Goal: Transaction & Acquisition: Download file/media

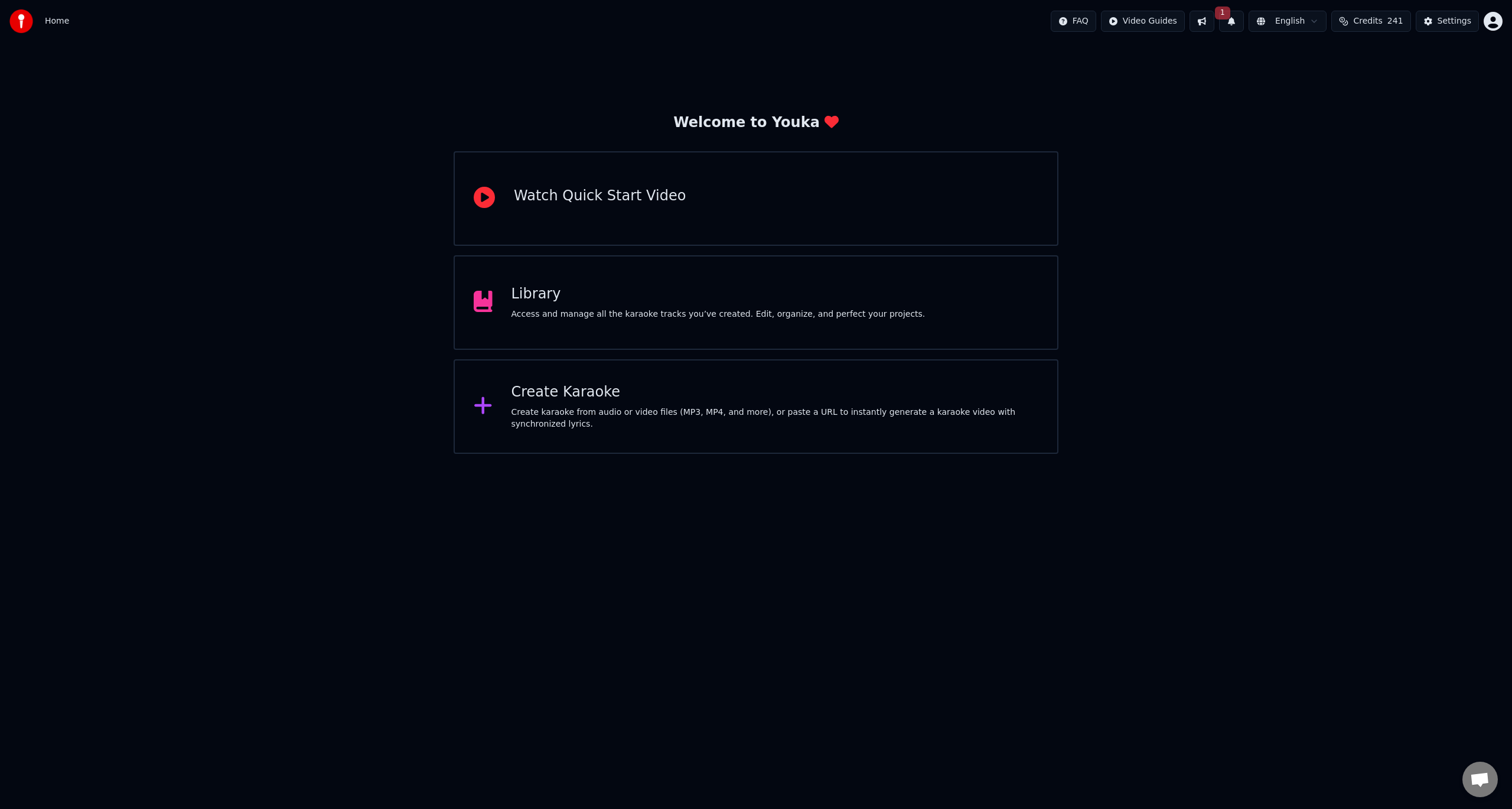
click at [702, 421] on div "Create karaoke from audio or video files (MP3, MP4, and more), or paste a URL t…" at bounding box center [775, 418] width 527 height 24
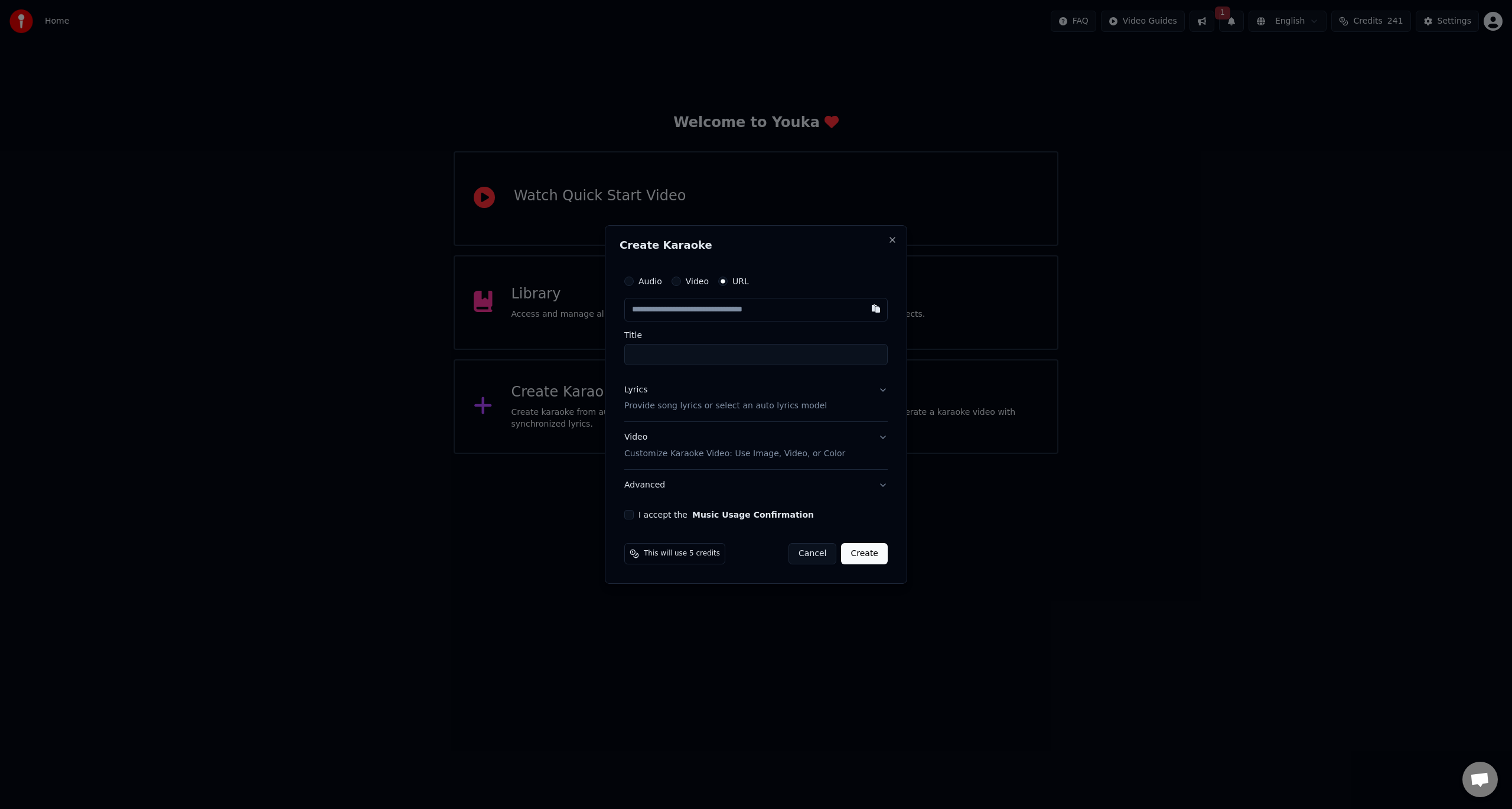
click at [700, 317] on input "text" at bounding box center [755, 309] width 263 height 24
type input "**********"
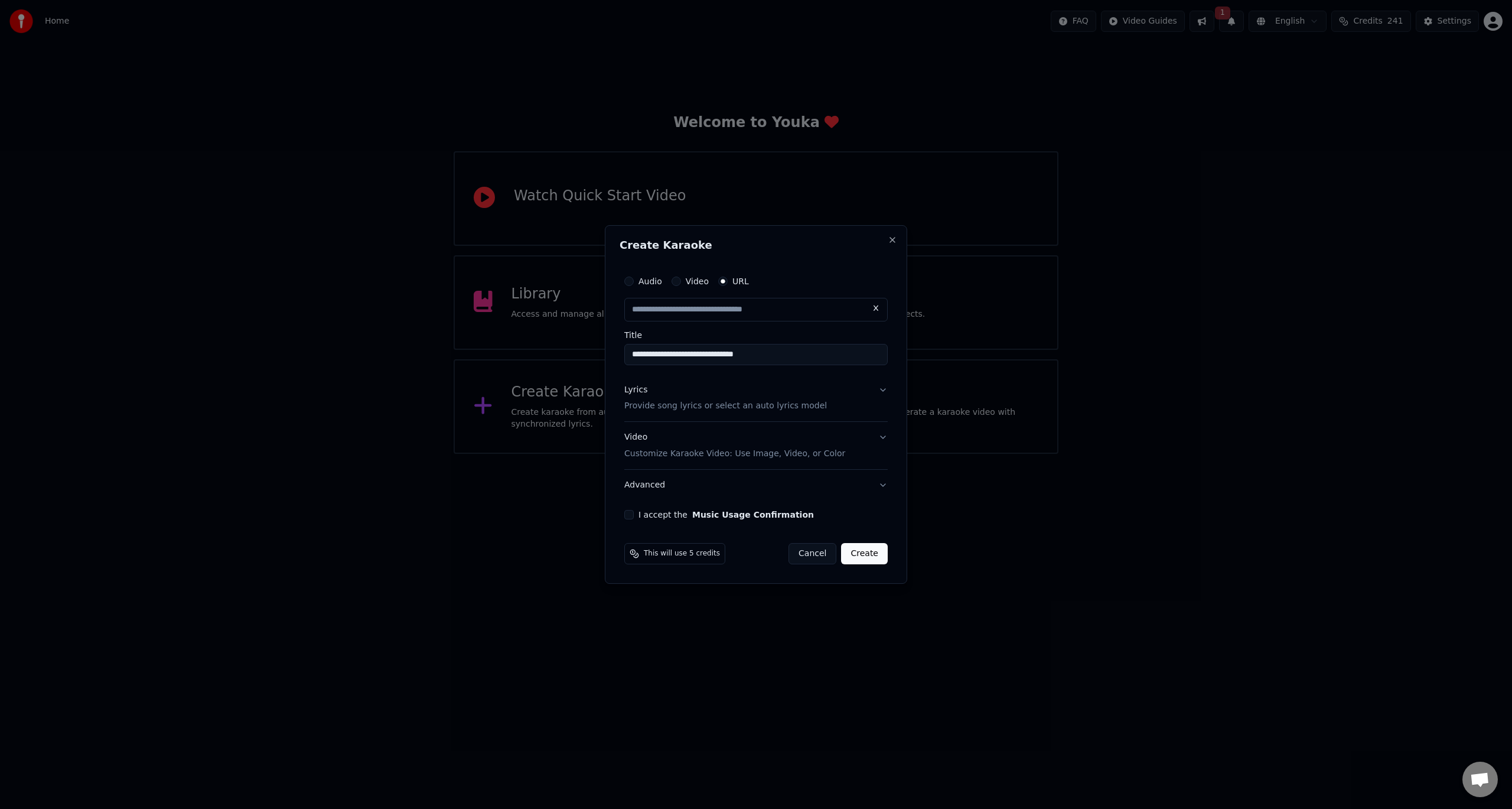
scroll to position [0, 0]
click at [884, 387] on button "Lyrics Provide song lyrics or select an auto lyrics model" at bounding box center [755, 398] width 263 height 47
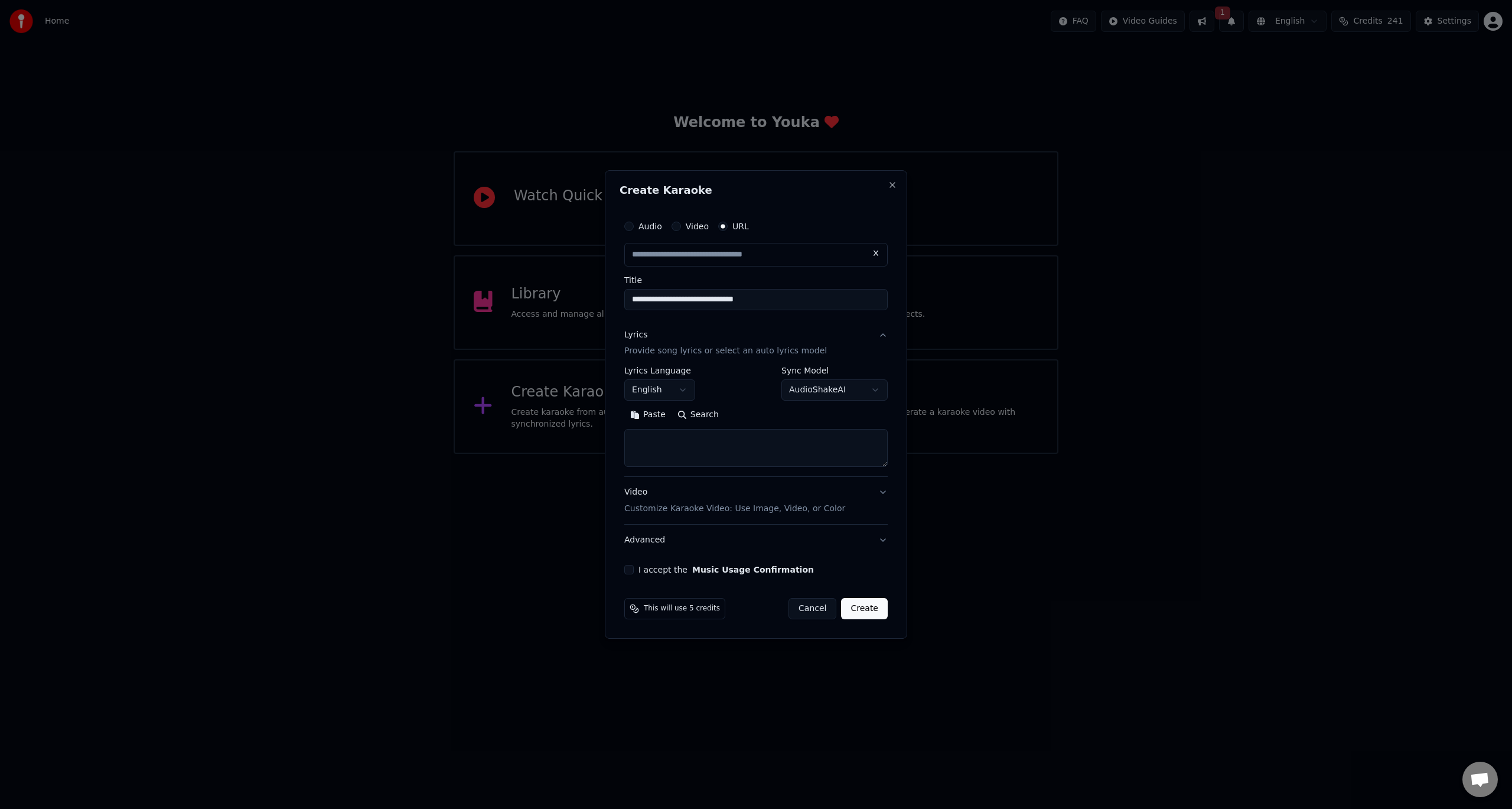
type input "**********"
click at [703, 414] on button "Search" at bounding box center [698, 415] width 53 height 19
type textarea "**********"
click at [874, 604] on button "Create" at bounding box center [864, 609] width 46 height 21
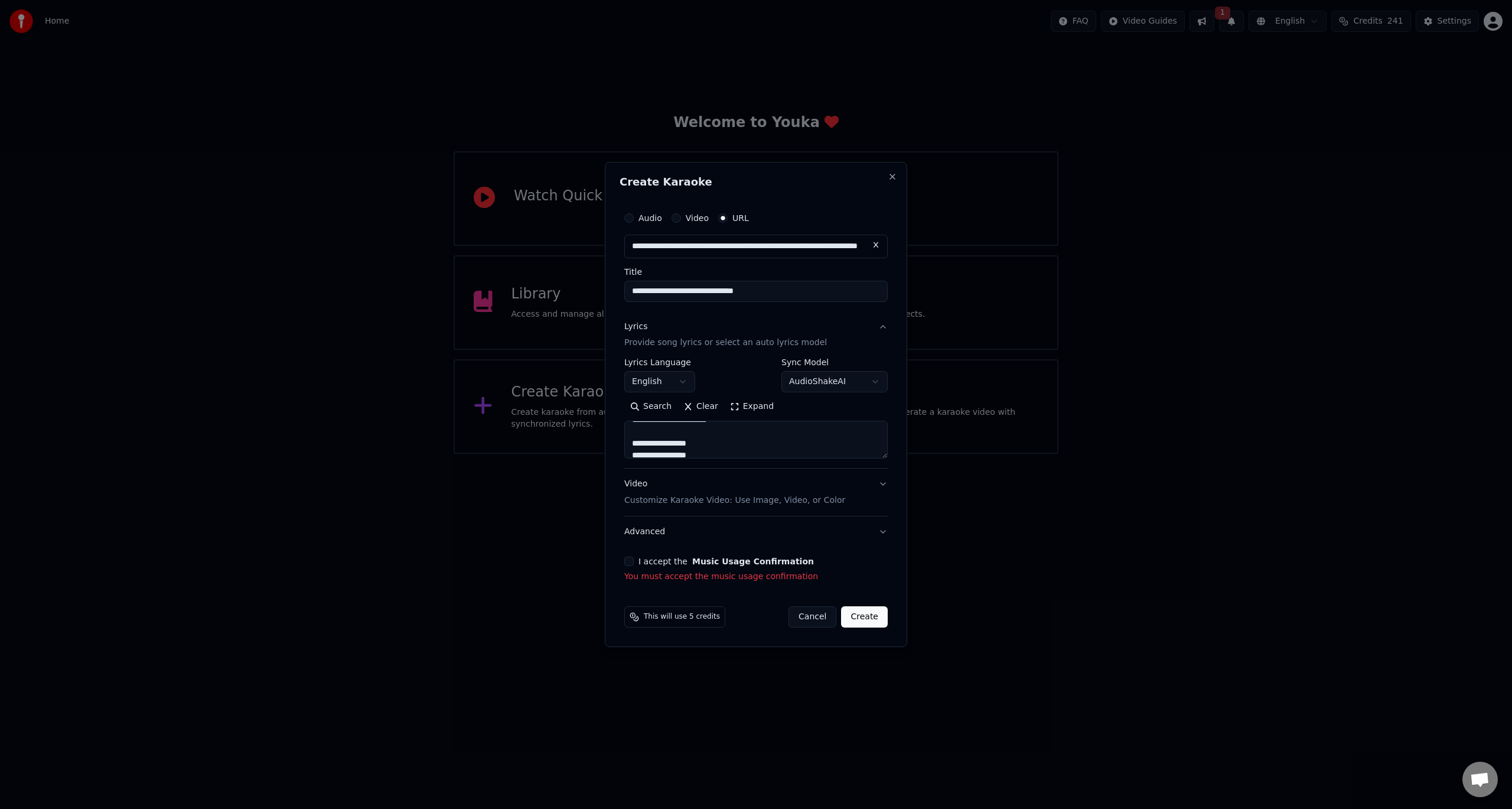
click at [638, 561] on label "I accept the Music Usage Confirmation" at bounding box center [726, 561] width 175 height 9
click at [633, 561] on button "I accept the Music Usage Confirmation" at bounding box center [628, 561] width 9 height 9
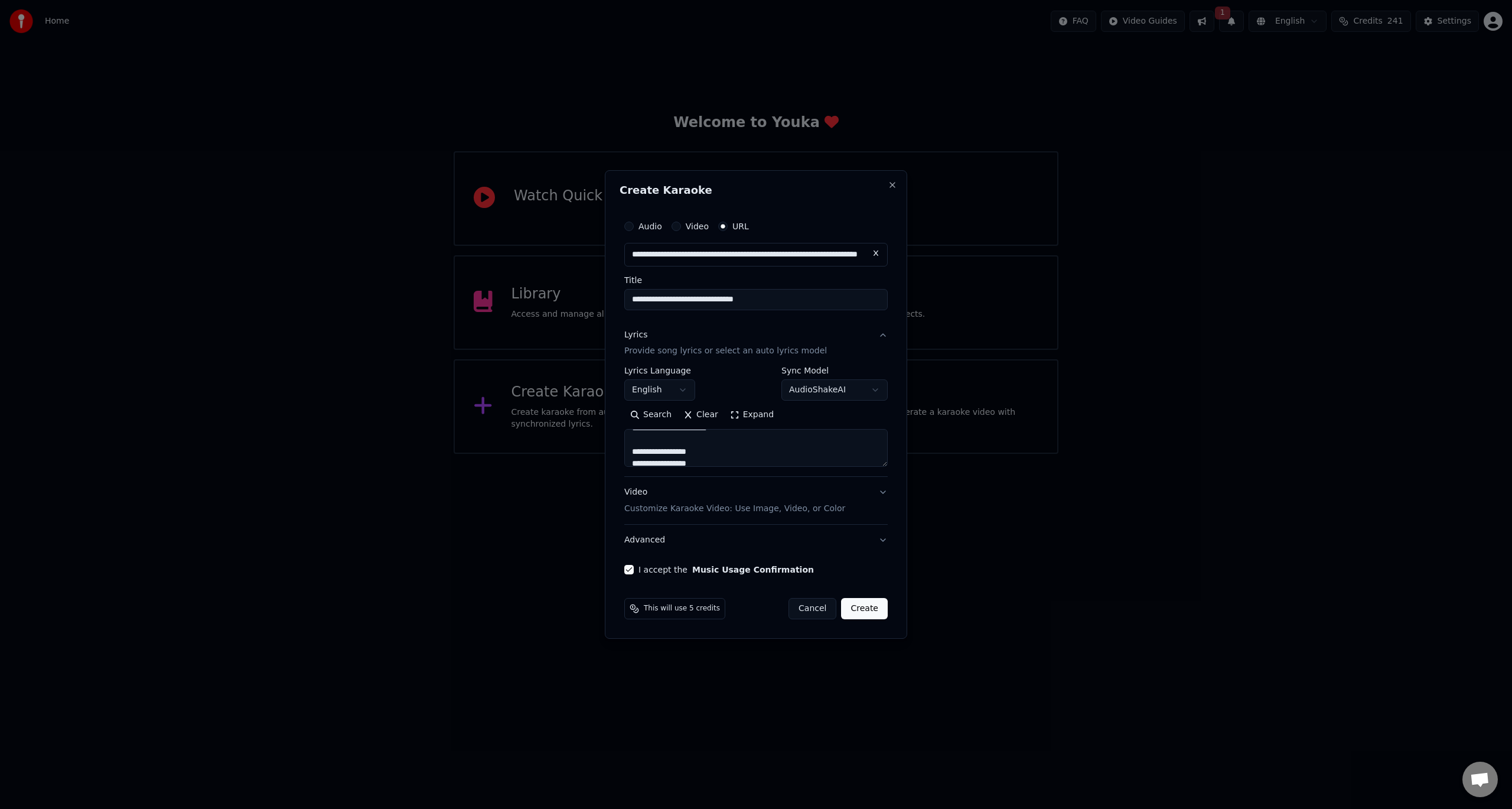
click at [867, 620] on div "This will use 5 credits Cancel Create" at bounding box center [756, 608] width 273 height 31
click at [867, 613] on button "Create" at bounding box center [864, 609] width 46 height 21
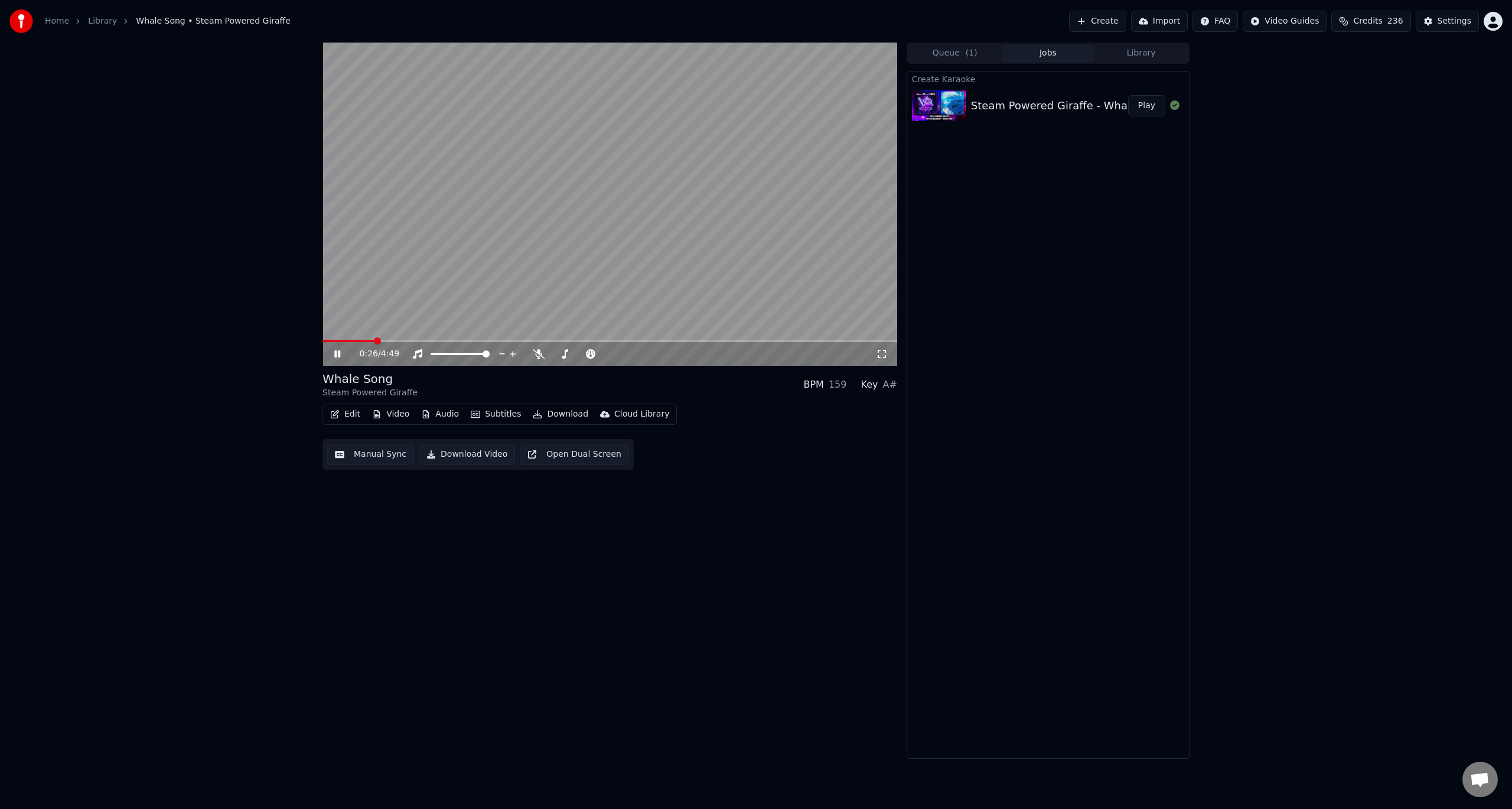
drag, startPoint x: 372, startPoint y: 337, endPoint x: 320, endPoint y: 338, distance: 52.0
click at [320, 338] on div "0:26 / 4:49 Whale Song Steam Powered Giraffe BPM 159 Key A# Edit Video Audio Su…" at bounding box center [756, 401] width 886 height 716
click at [332, 345] on span at bounding box center [336, 341] width 7 height 7
click at [535, 348] on div "0:01 / 4:49" at bounding box center [618, 354] width 516 height 12
click at [539, 355] on icon at bounding box center [538, 353] width 12 height 9
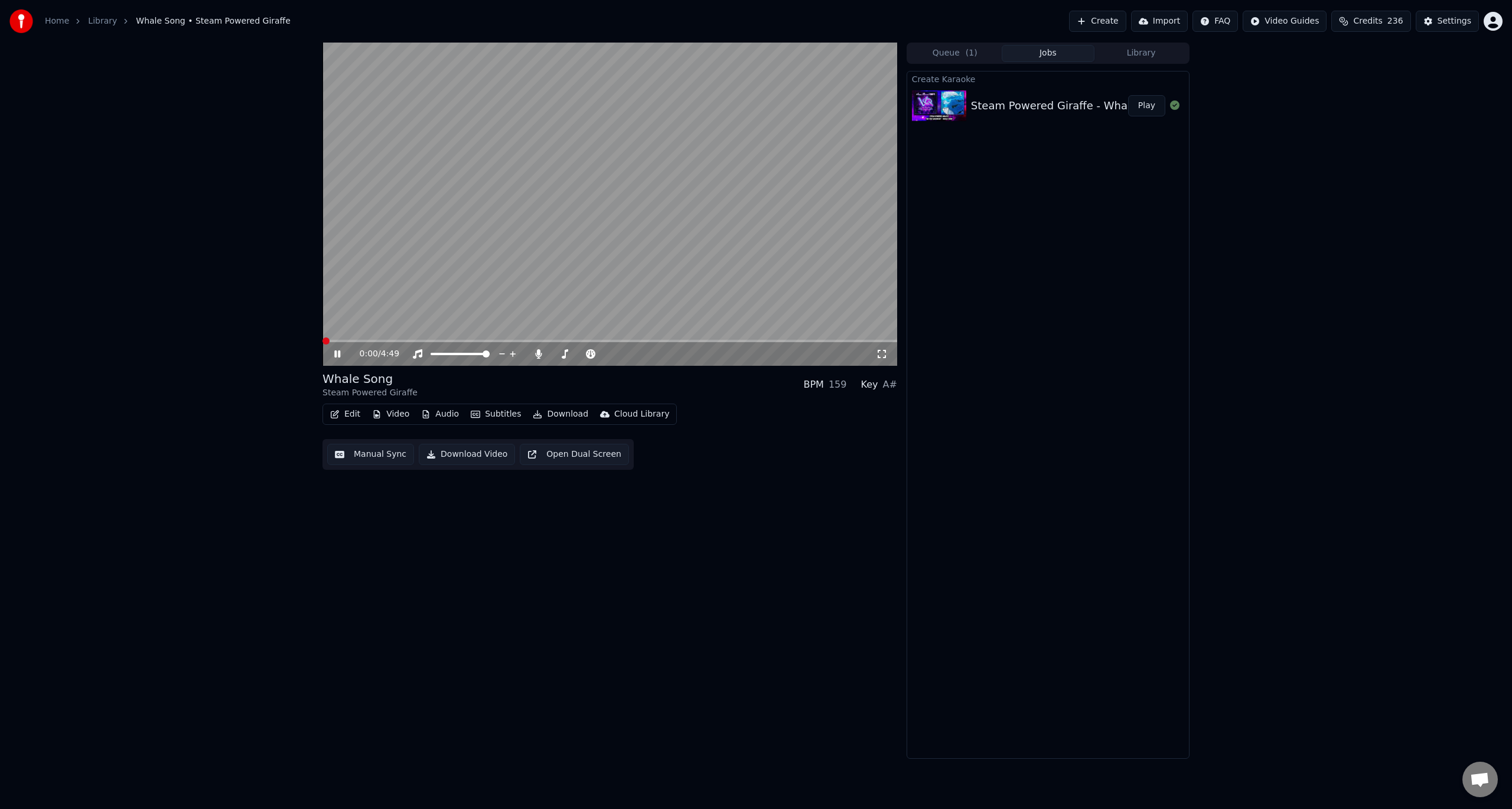
click at [322, 344] on span at bounding box center [326, 341] width 7 height 7
click at [577, 224] on video at bounding box center [610, 204] width 575 height 323
click at [562, 187] on video at bounding box center [610, 204] width 575 height 323
click at [1094, 335] on div "Create Karaoke Steam Powered Giraffe - Whale Song Play" at bounding box center [1048, 414] width 283 height 688
click at [521, 263] on video at bounding box center [610, 204] width 575 height 323
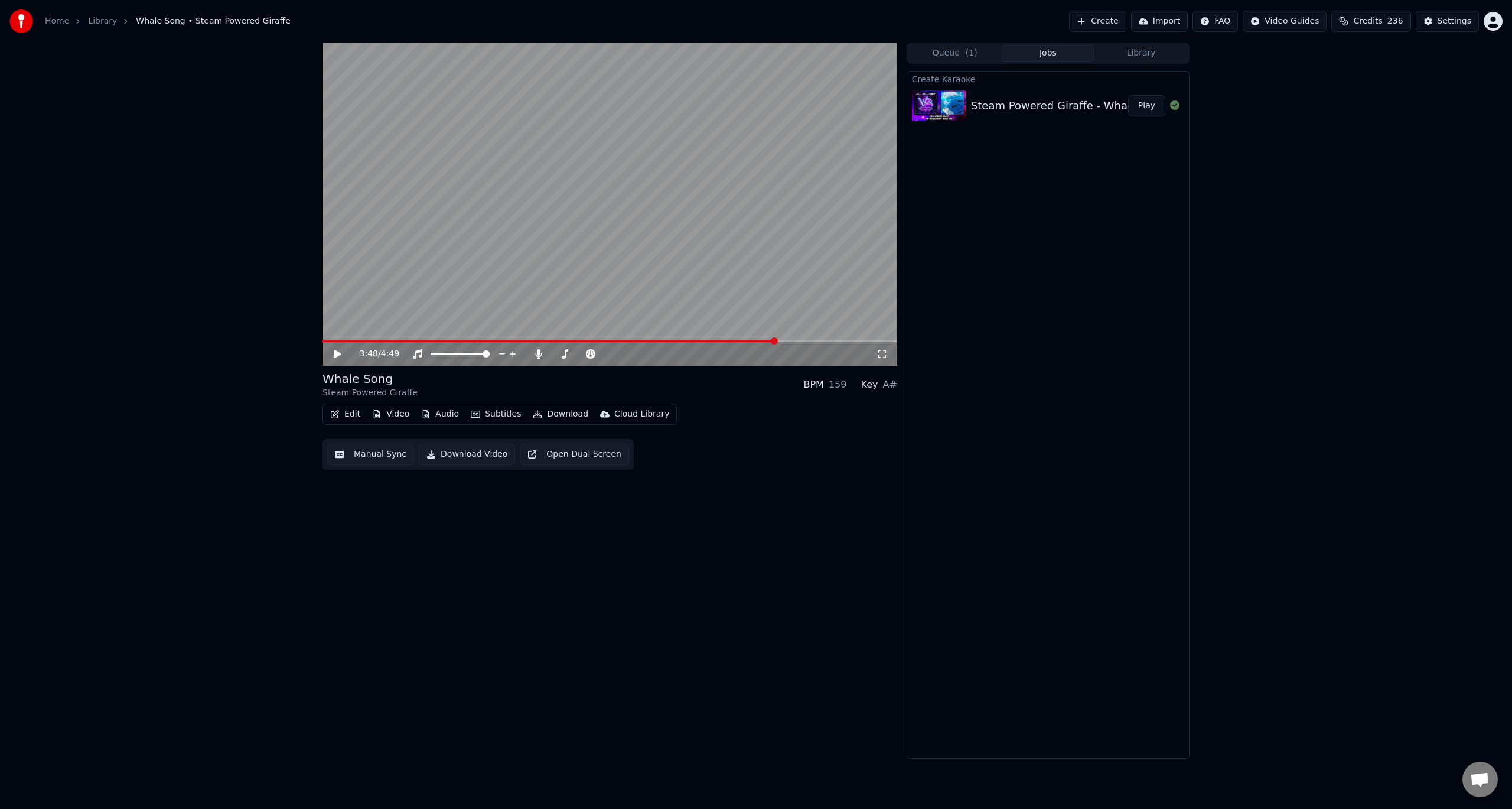
click at [442, 417] on button "Audio" at bounding box center [440, 414] width 47 height 16
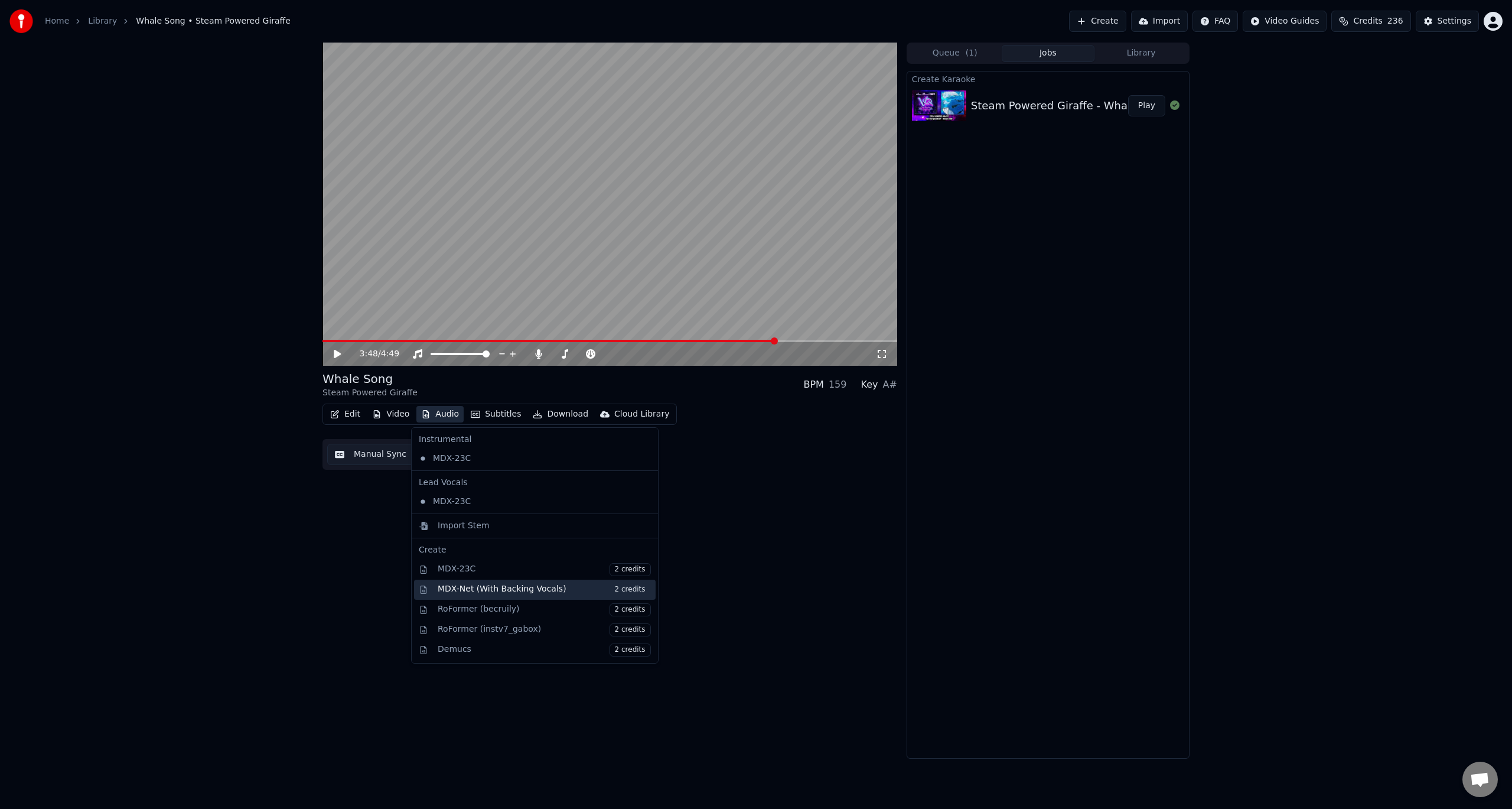
click at [486, 591] on div "MDX-Net (With Backing Vocals) 2 credits" at bounding box center [544, 589] width 213 height 13
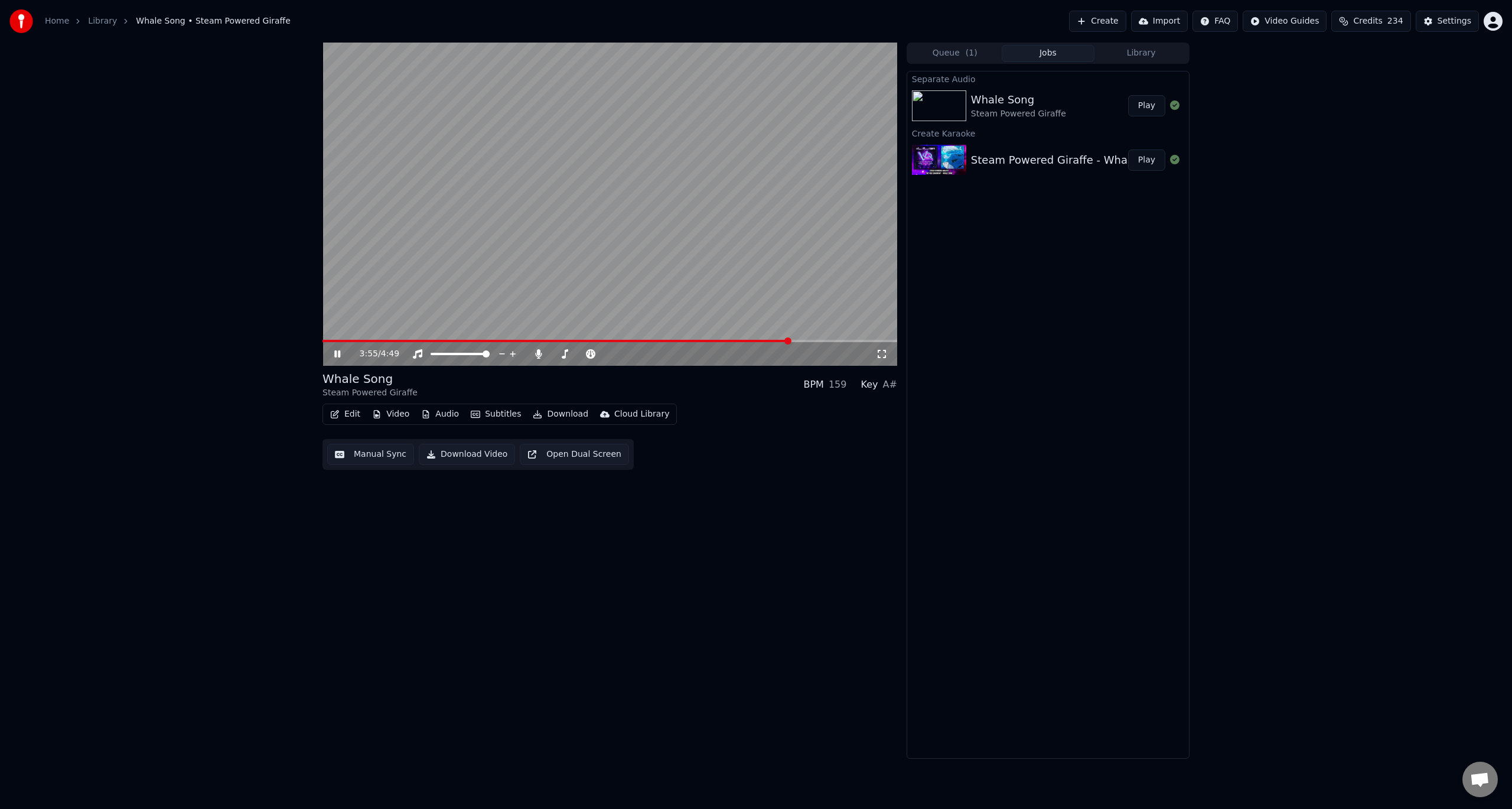
click at [731, 171] on video at bounding box center [610, 204] width 575 height 323
click at [1142, 106] on button "Play" at bounding box center [1146, 106] width 37 height 21
click at [536, 357] on icon at bounding box center [538, 353] width 12 height 9
click at [521, 337] on video at bounding box center [610, 204] width 575 height 323
click at [507, 340] on span at bounding box center [610, 340] width 575 height 2
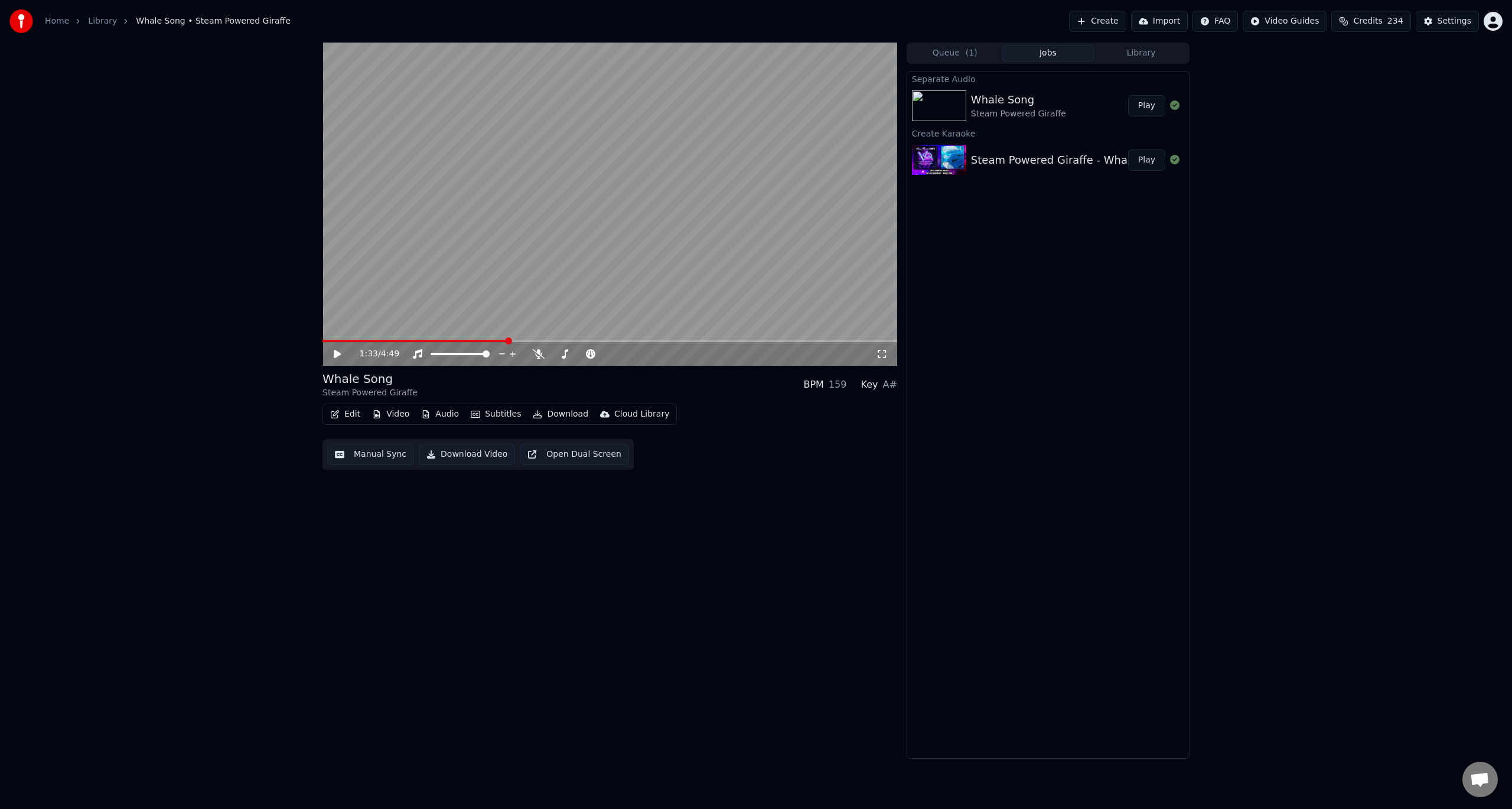
click at [594, 300] on video at bounding box center [610, 204] width 575 height 323
click at [668, 231] on video at bounding box center [610, 204] width 575 height 323
click at [1046, 165] on div "Steam Powered Giraffe - Whale Song" at bounding box center [1068, 160] width 196 height 16
click at [1140, 163] on button "Play" at bounding box center [1146, 160] width 37 height 21
click at [499, 338] on video at bounding box center [610, 204] width 575 height 323
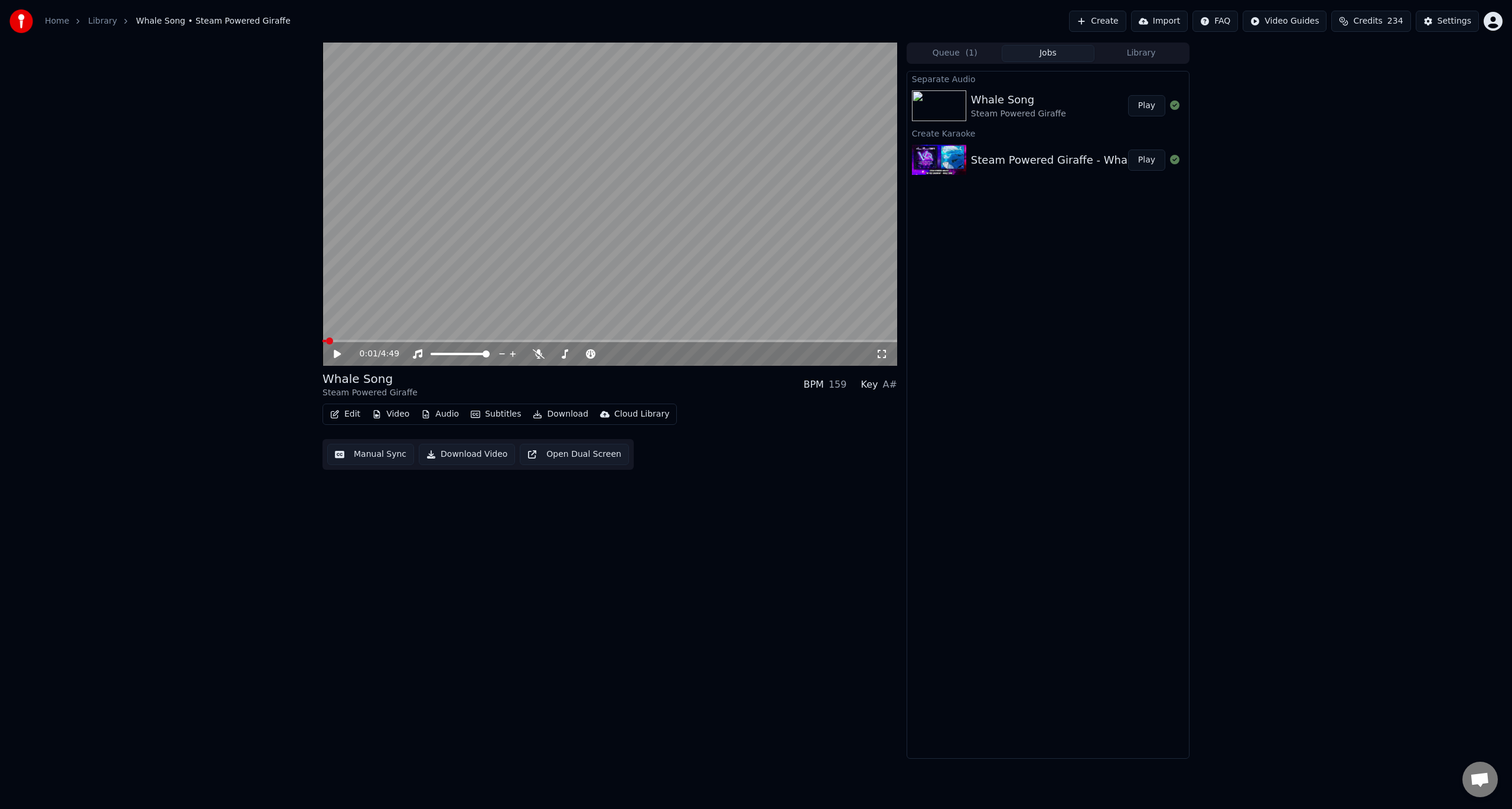
drag, startPoint x: 476, startPoint y: 335, endPoint x: 492, endPoint y: 337, distance: 16.1
click at [478, 335] on video at bounding box center [610, 204] width 575 height 323
click at [491, 338] on video at bounding box center [610, 204] width 575 height 323
click at [473, 336] on div "100 100" at bounding box center [471, 333] width 28 height 16
click at [537, 337] on span at bounding box center [537, 341] width 7 height 7
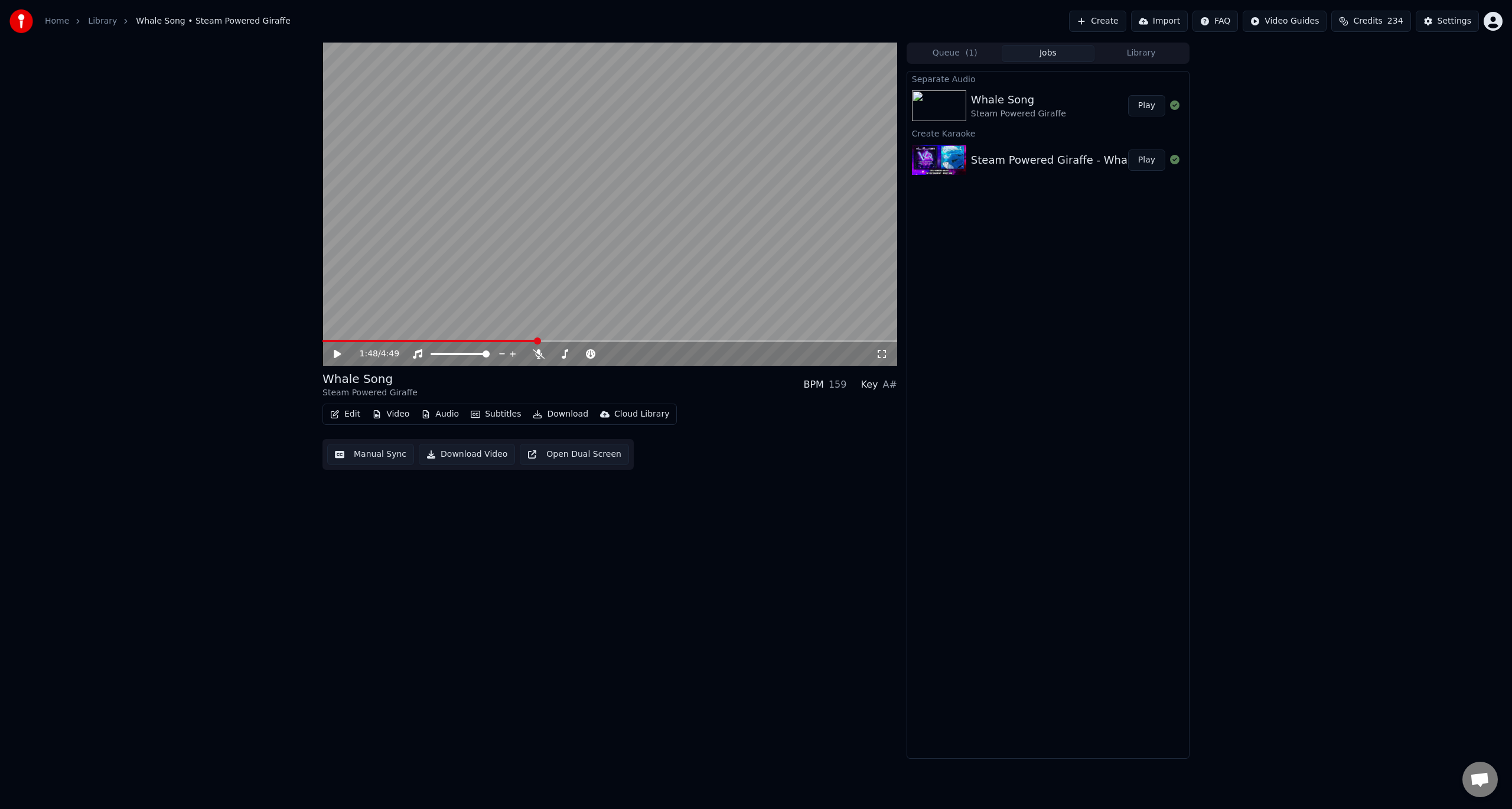
click at [344, 347] on div "1:48 / 4:49" at bounding box center [610, 353] width 575 height 24
click at [339, 353] on icon at bounding box center [337, 354] width 7 height 9
click at [737, 221] on video at bounding box center [610, 204] width 575 height 323
click at [1080, 154] on div "Steam Powered Giraffe - Whale Song" at bounding box center [1068, 160] width 196 height 16
click at [537, 351] on icon at bounding box center [538, 353] width 12 height 9
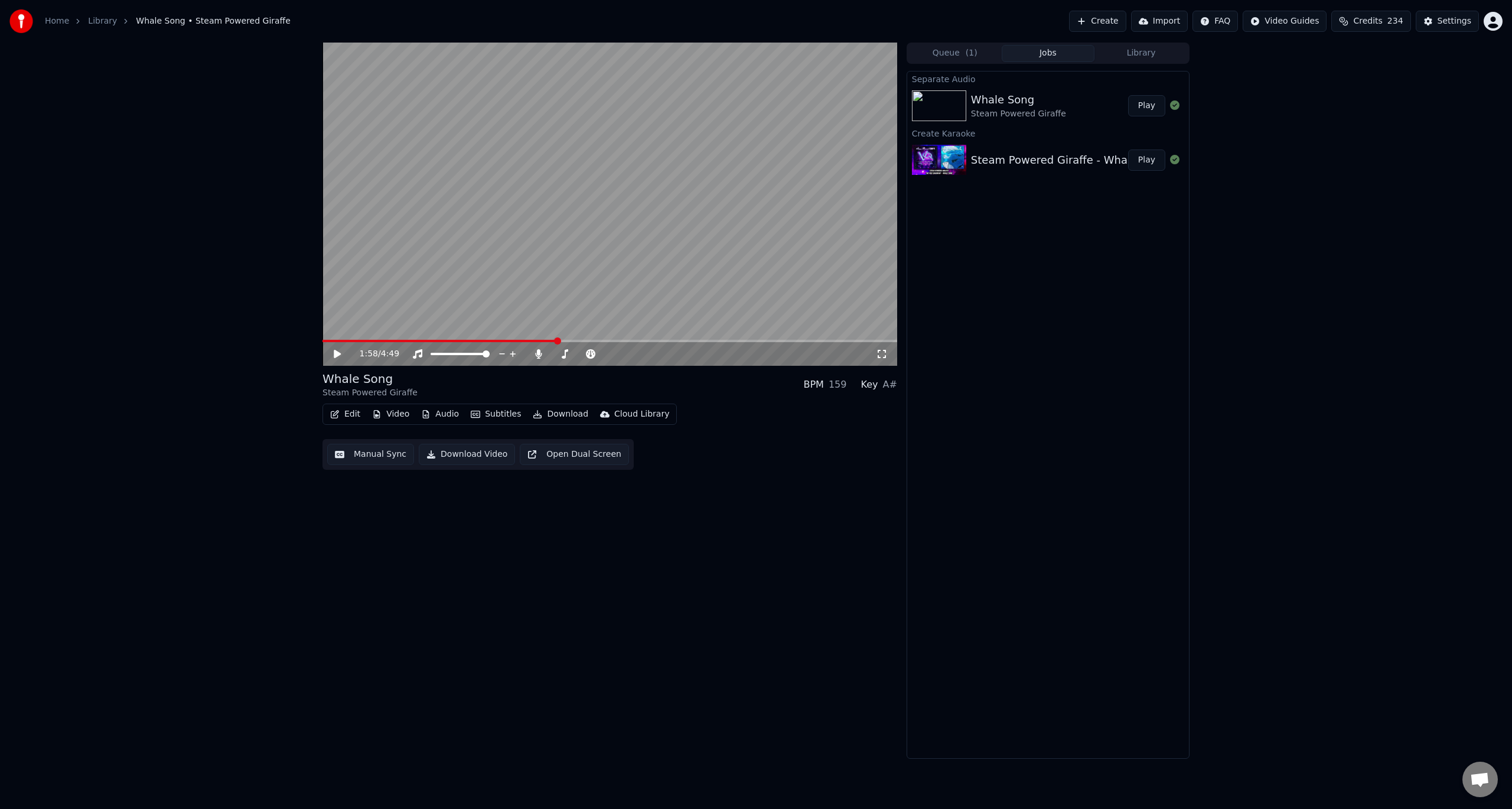
click at [545, 261] on video at bounding box center [610, 204] width 575 height 323
click at [543, 263] on video at bounding box center [610, 204] width 575 height 323
click at [444, 419] on button "Audio" at bounding box center [440, 414] width 47 height 16
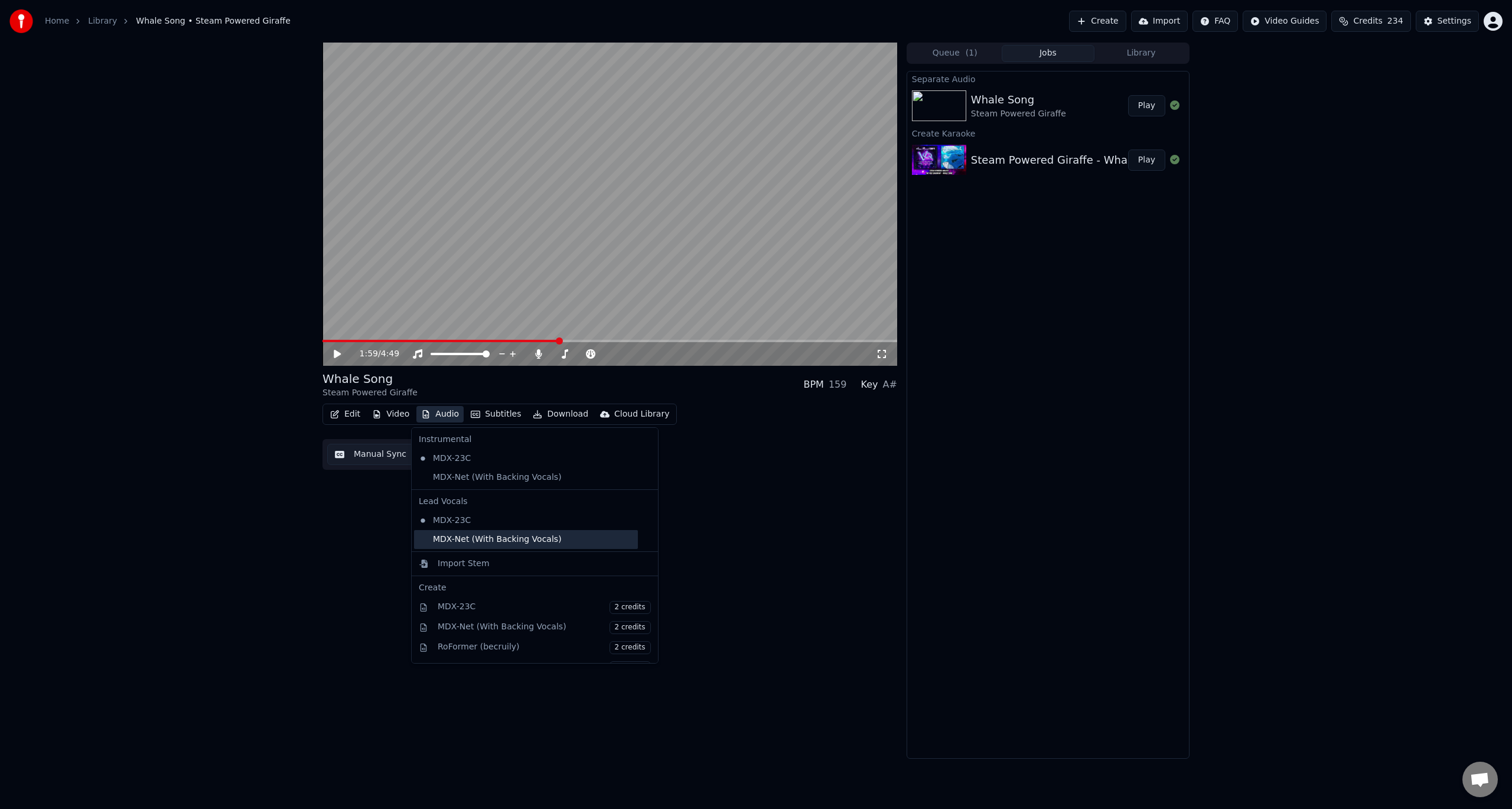
click at [479, 544] on div "MDX-Net (With Backing Vocals)" at bounding box center [526, 539] width 224 height 19
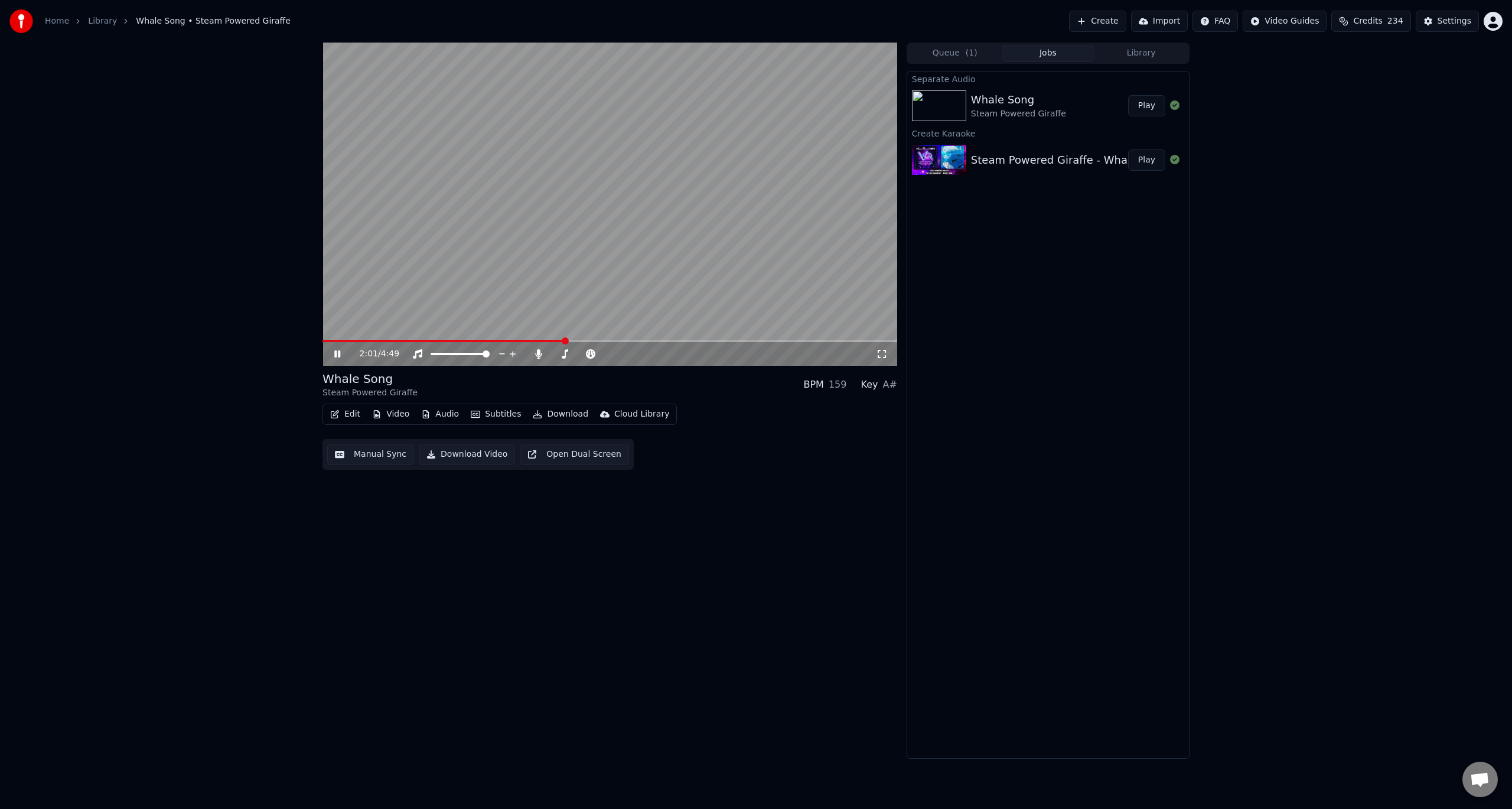
click at [523, 258] on video at bounding box center [610, 204] width 575 height 323
click at [536, 349] on icon at bounding box center [538, 353] width 12 height 9
click at [491, 275] on video at bounding box center [610, 204] width 575 height 323
click at [467, 341] on span at bounding box center [394, 340] width 145 height 2
click at [578, 252] on video at bounding box center [610, 204] width 575 height 323
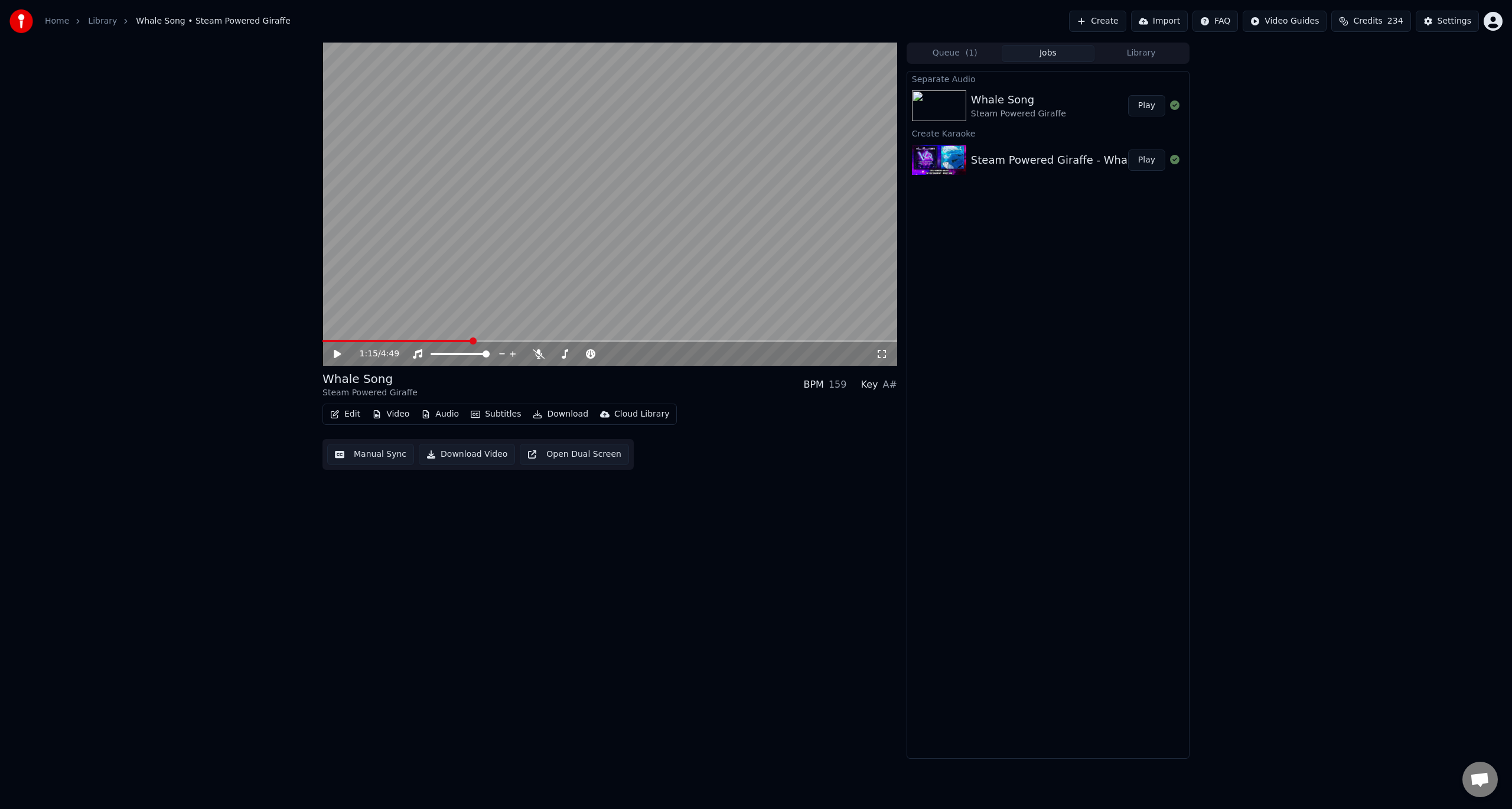
click at [442, 419] on button "Audio" at bounding box center [440, 414] width 47 height 16
click at [1001, 88] on div "Whale Song Steam Powered Giraffe Play" at bounding box center [1048, 106] width 282 height 40
click at [494, 174] on video at bounding box center [610, 204] width 575 height 323
click at [501, 218] on video at bounding box center [610, 204] width 575 height 323
click at [441, 413] on button "Audio" at bounding box center [440, 414] width 47 height 16
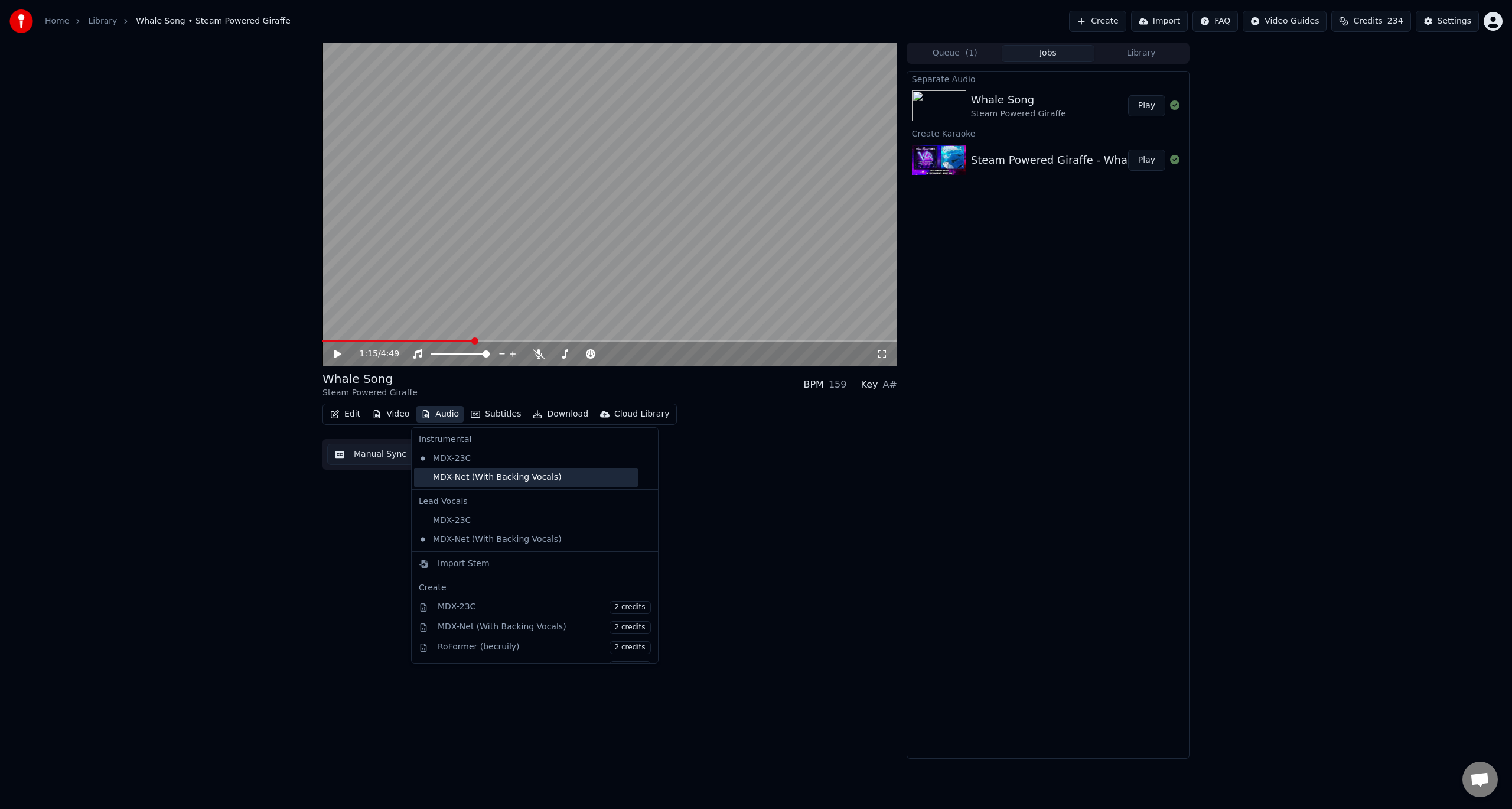
click at [486, 485] on div "MDX-Net (With Backing Vocals)" at bounding box center [526, 477] width 224 height 19
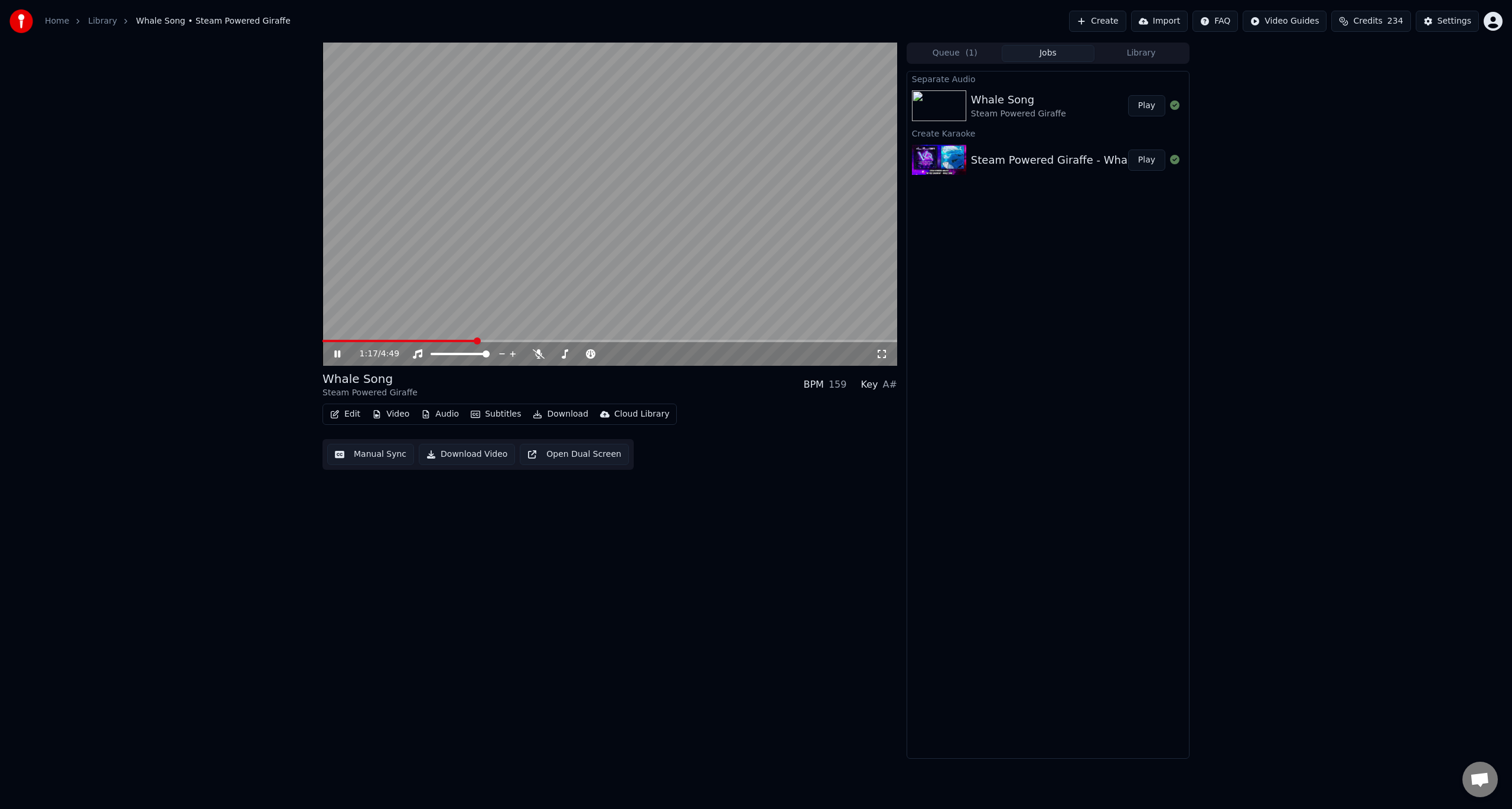
click at [500, 269] on video at bounding box center [610, 204] width 575 height 323
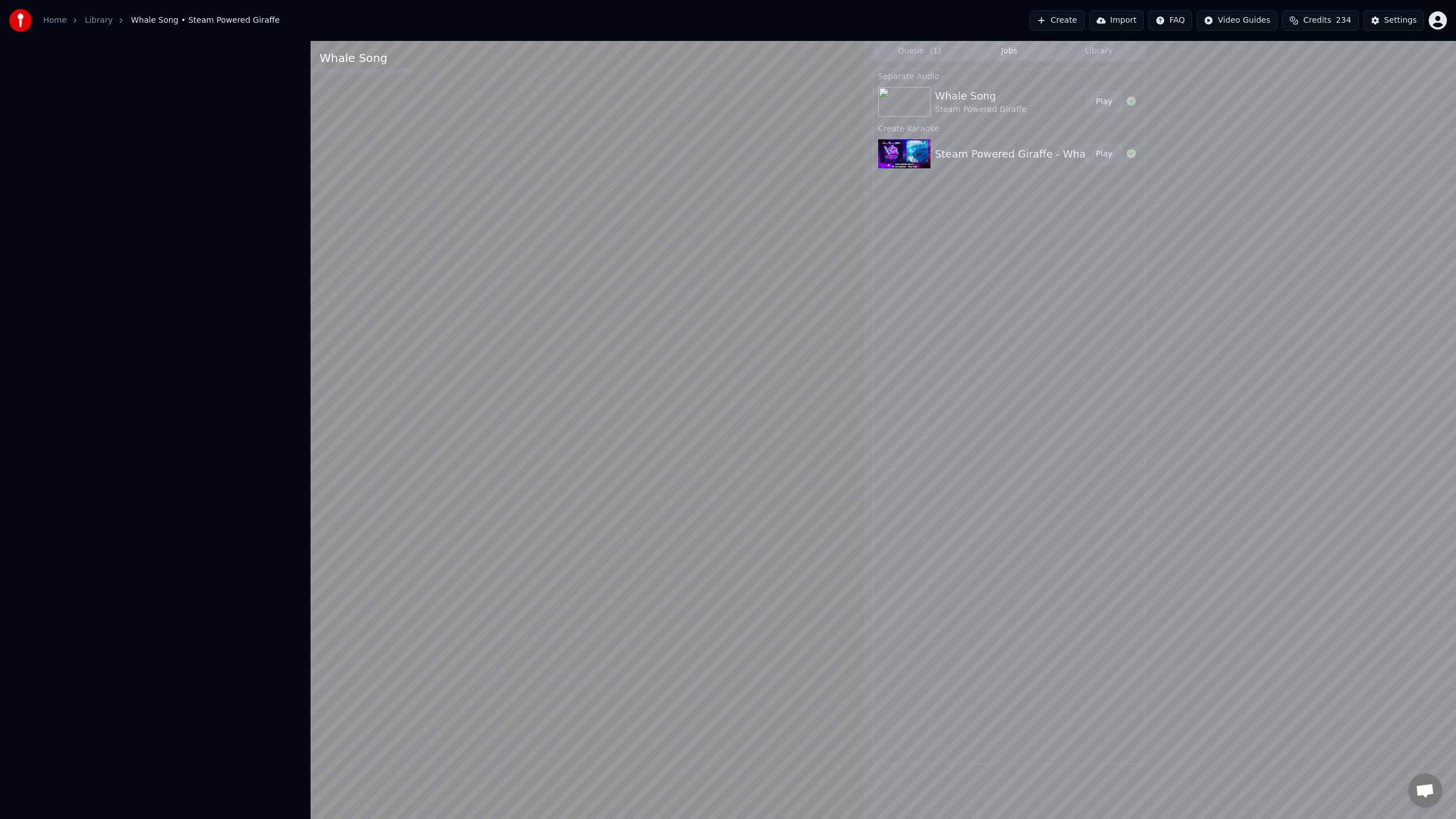
click at [481, 272] on video at bounding box center [587, 451] width 554 height 819
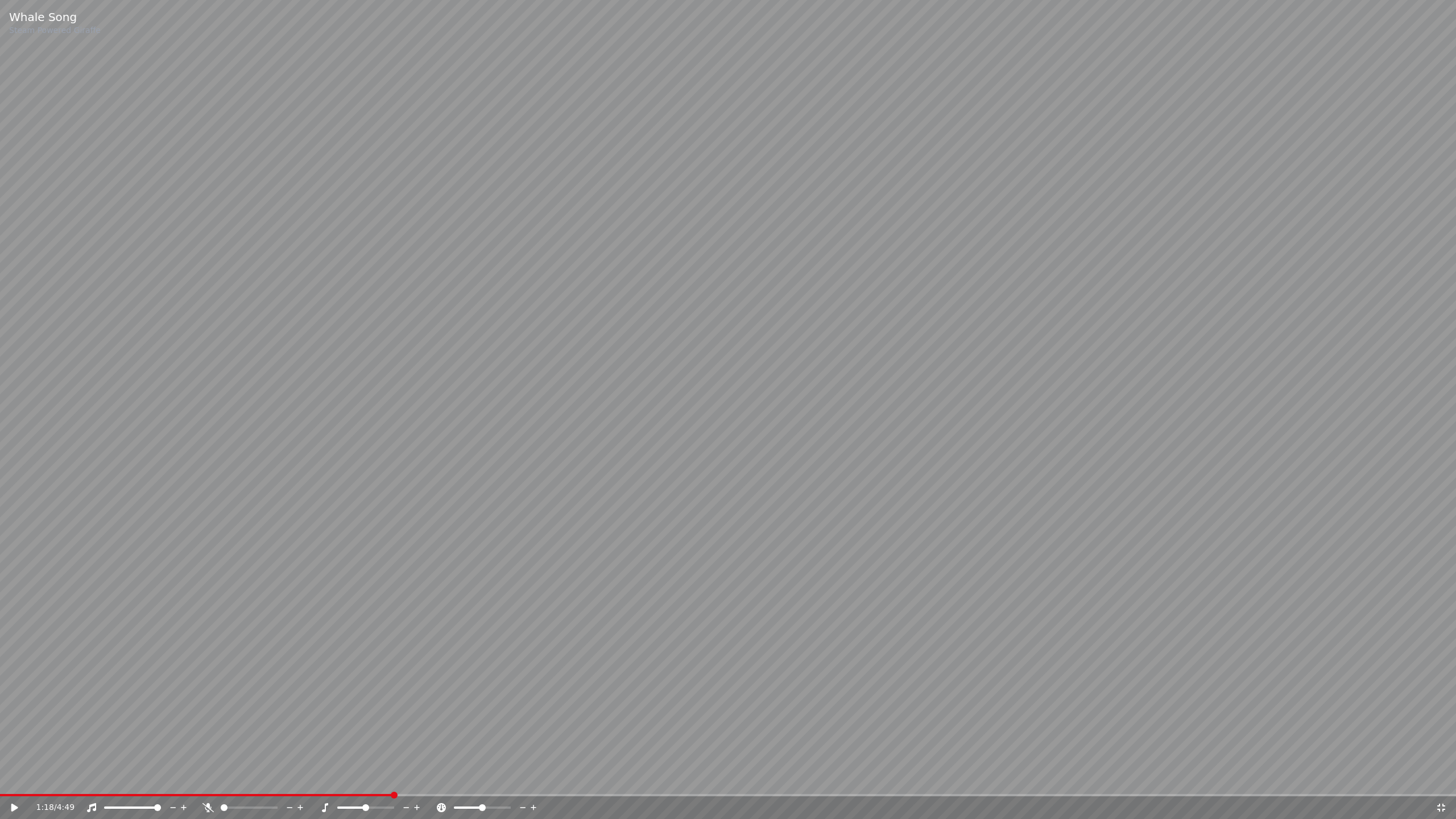
click at [481, 272] on video at bounding box center [728, 410] width 1456 height 819
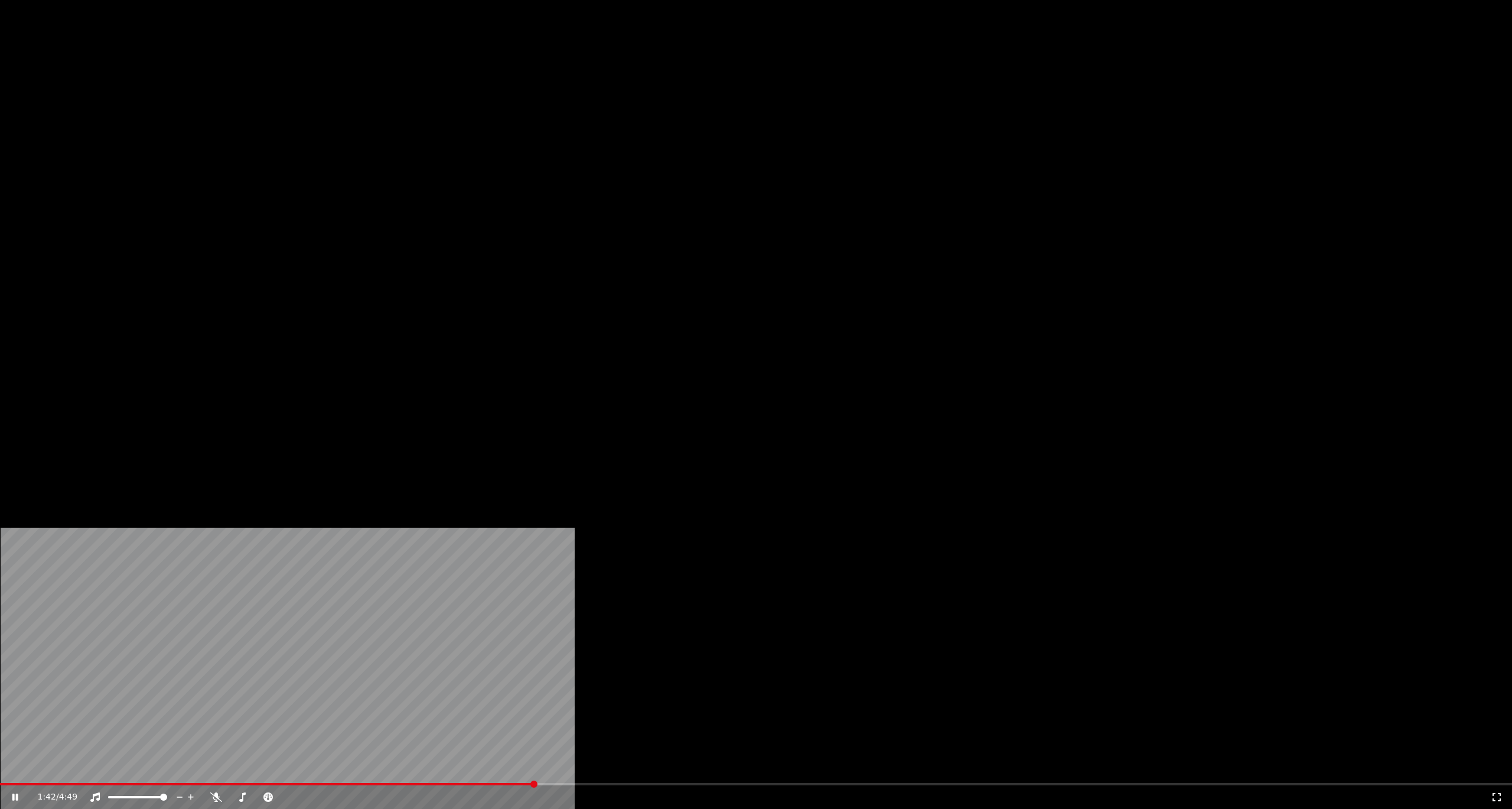
click at [531, 780] on span at bounding box center [534, 784] width 7 height 7
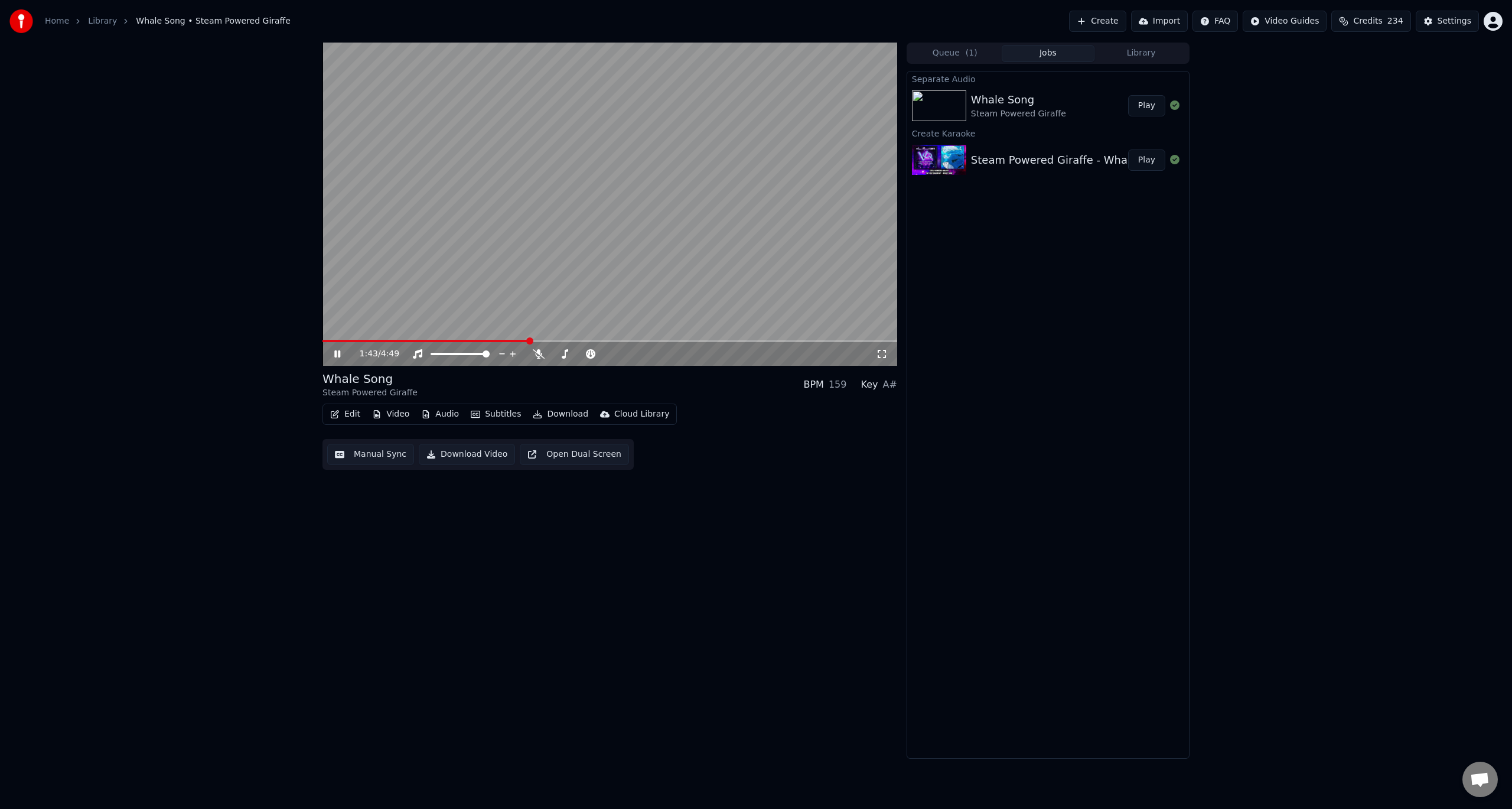
click at [518, 302] on video at bounding box center [610, 204] width 575 height 323
click at [448, 415] on button "Audio" at bounding box center [440, 414] width 47 height 16
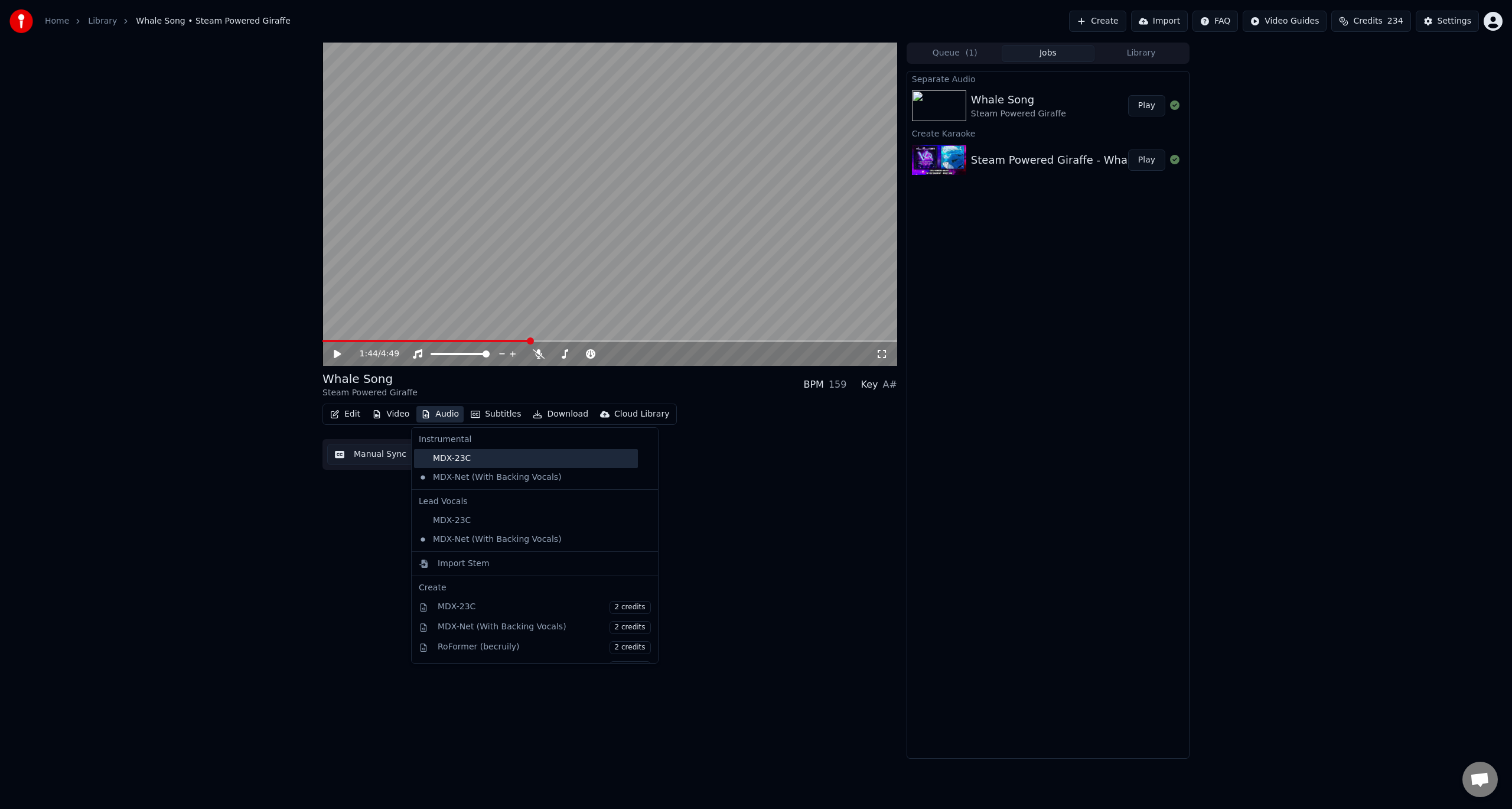
click at [476, 456] on div "MDX-23C" at bounding box center [526, 458] width 224 height 19
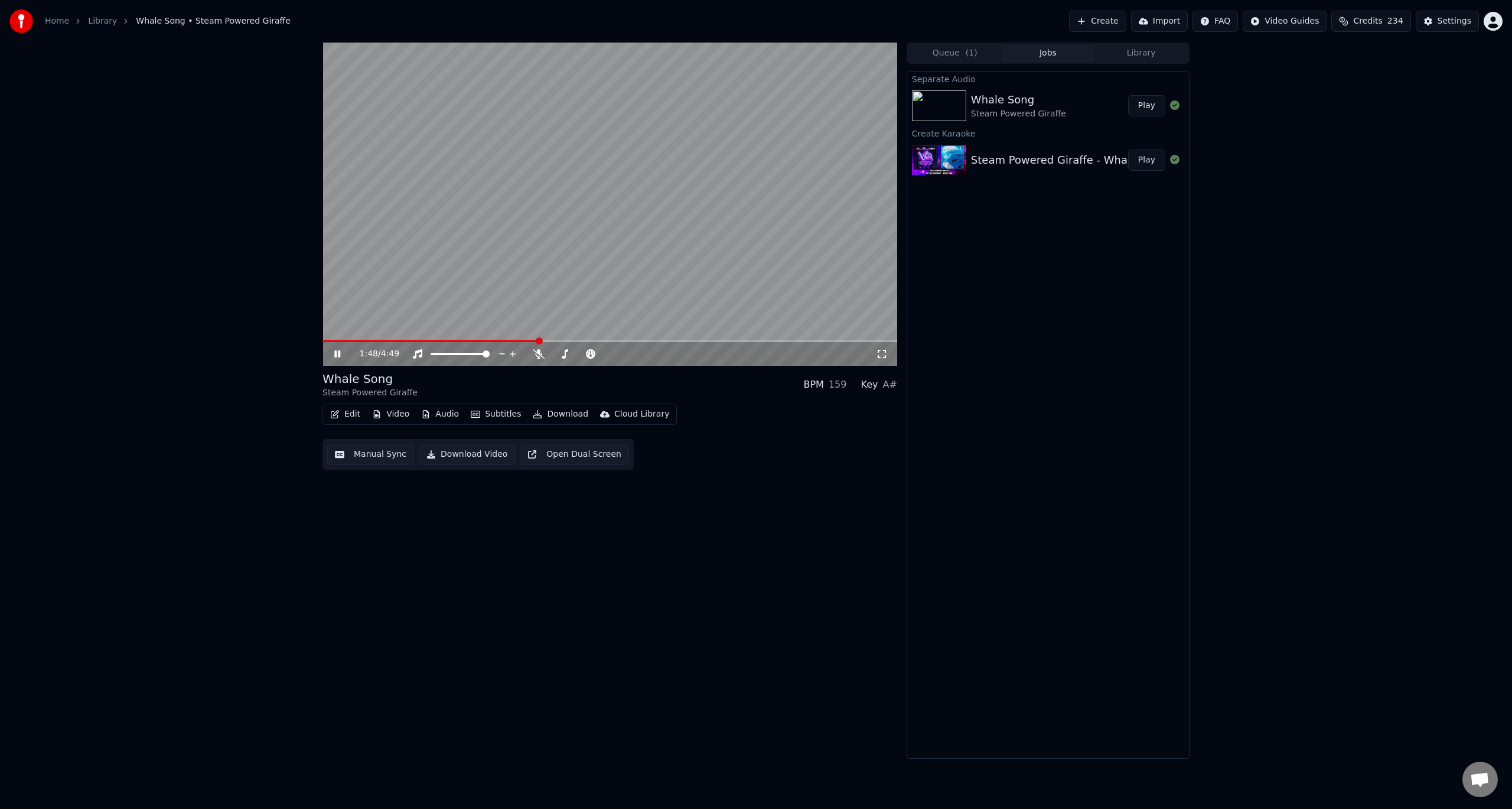
click at [441, 418] on button "Audio" at bounding box center [440, 414] width 47 height 16
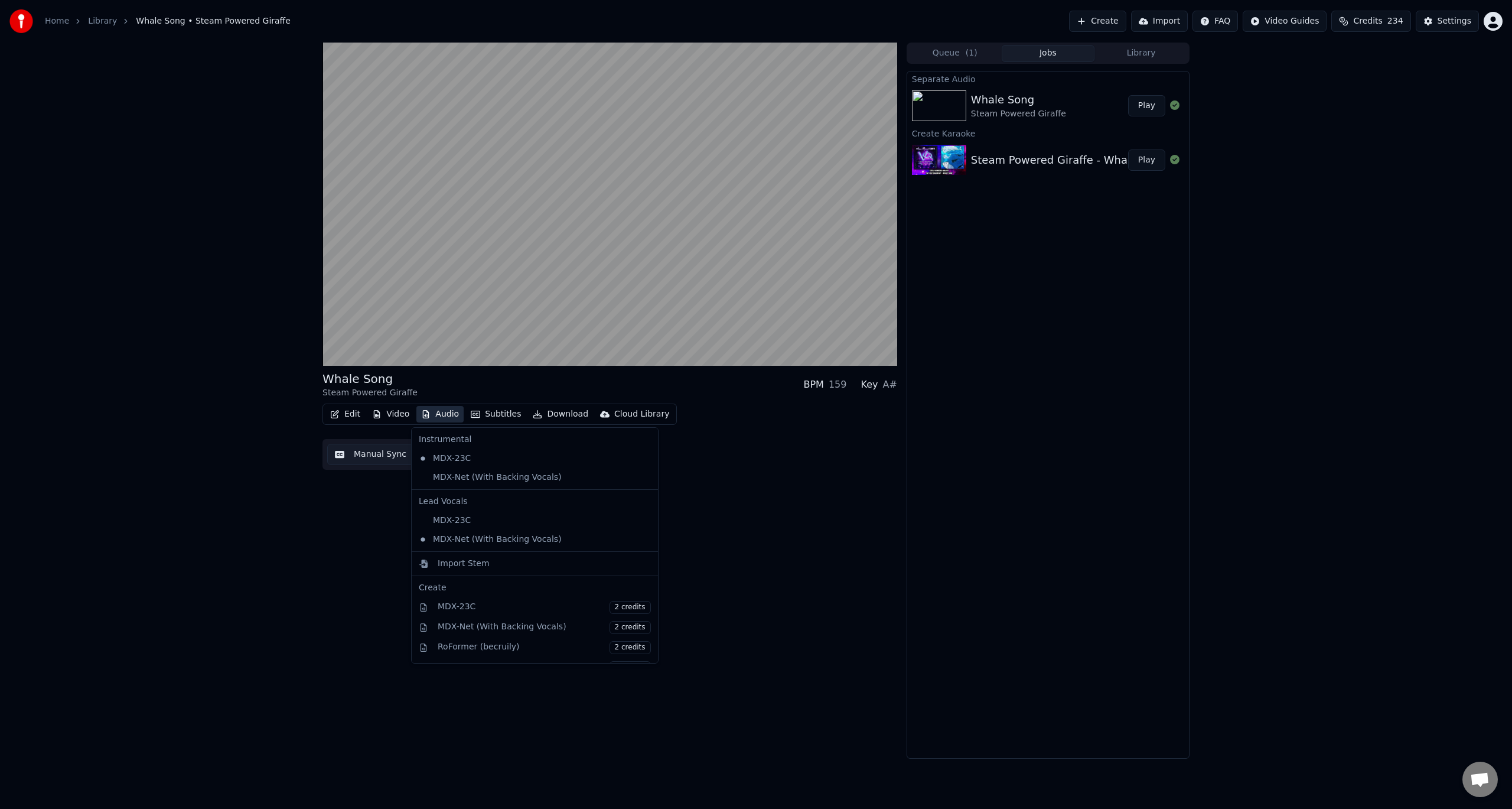
click at [869, 535] on div "Whale Song Steam Powered Giraffe BPM 159 Key A# Edit Video Audio Subtitles Down…" at bounding box center [610, 401] width 575 height 716
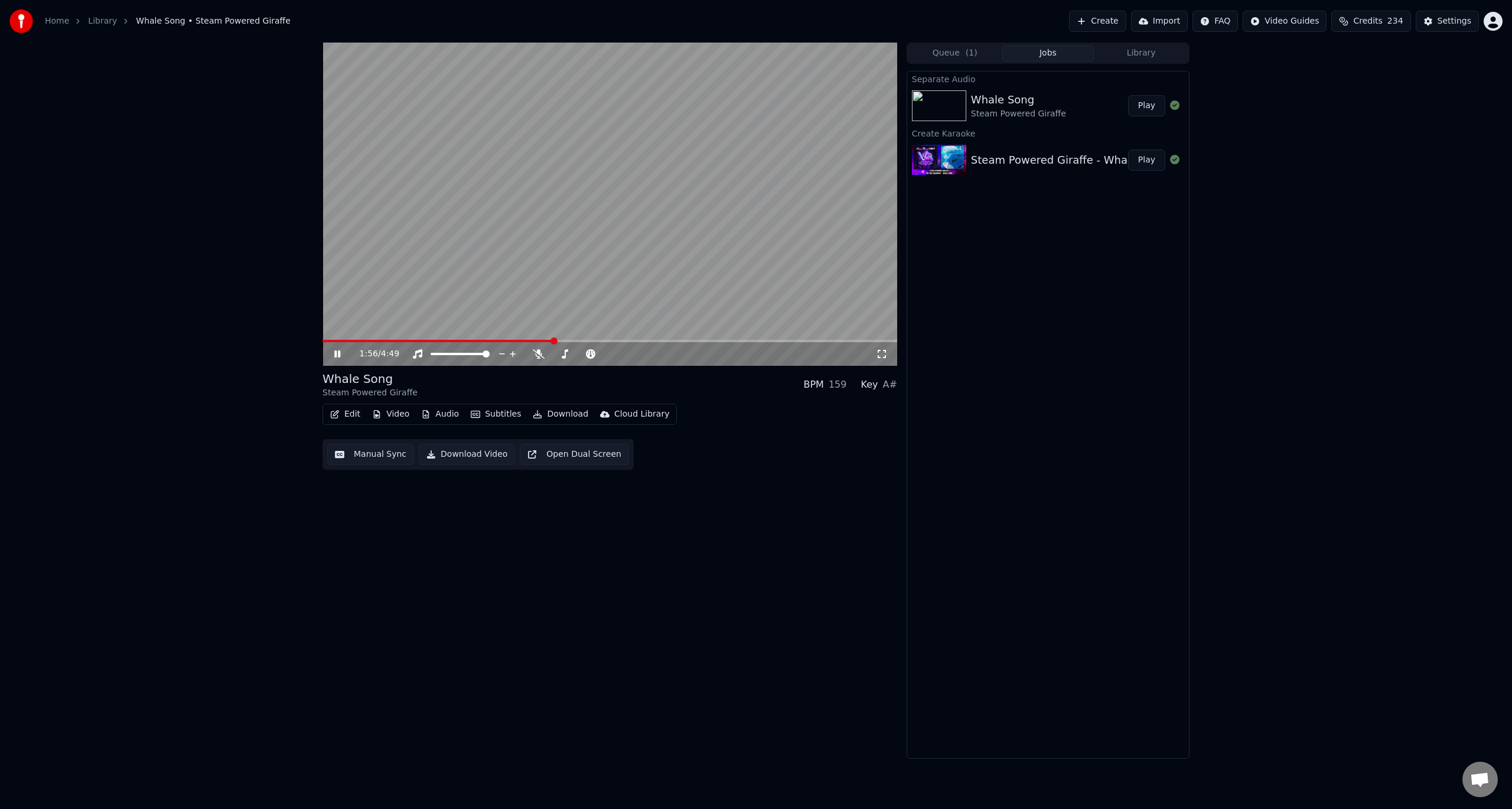
click at [491, 300] on video at bounding box center [610, 204] width 575 height 323
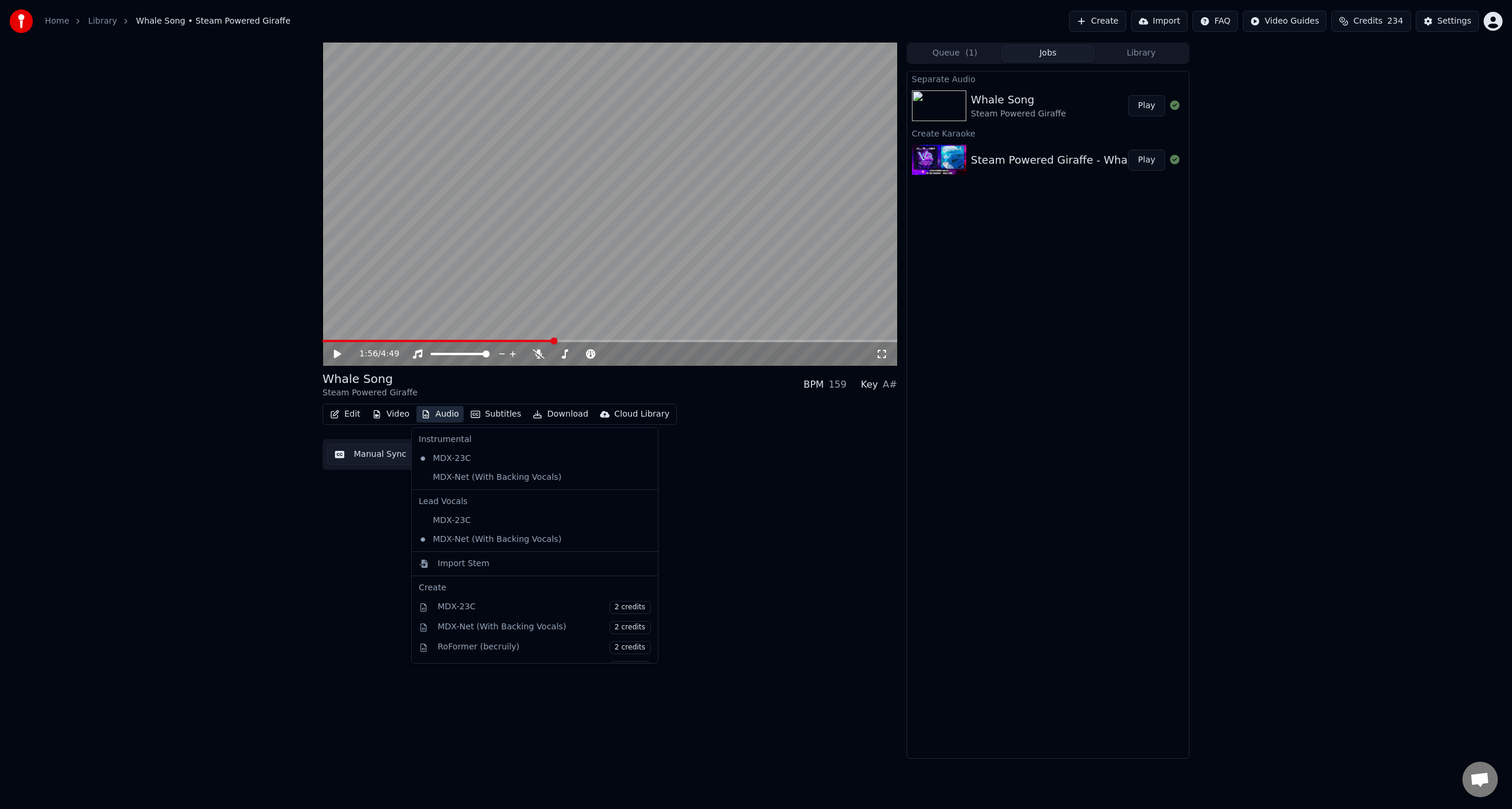
click at [446, 416] on button "Audio" at bounding box center [440, 414] width 47 height 16
click at [467, 481] on div "MDX-Net (With Backing Vocals)" at bounding box center [526, 477] width 224 height 19
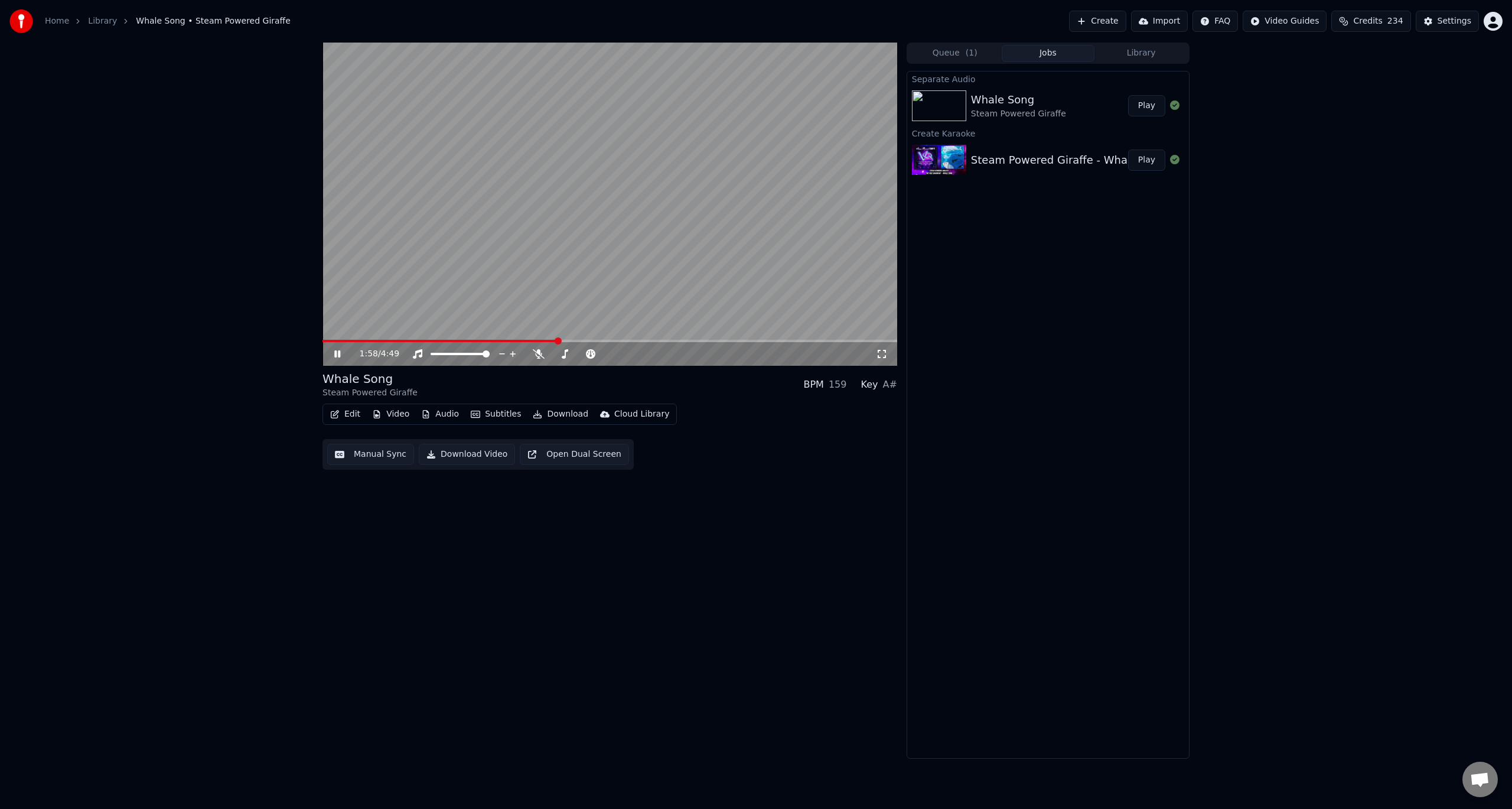
click at [483, 339] on video at bounding box center [610, 204] width 575 height 323
click at [475, 338] on video at bounding box center [610, 204] width 575 height 323
click at [462, 342] on span at bounding box center [440, 340] width 236 height 2
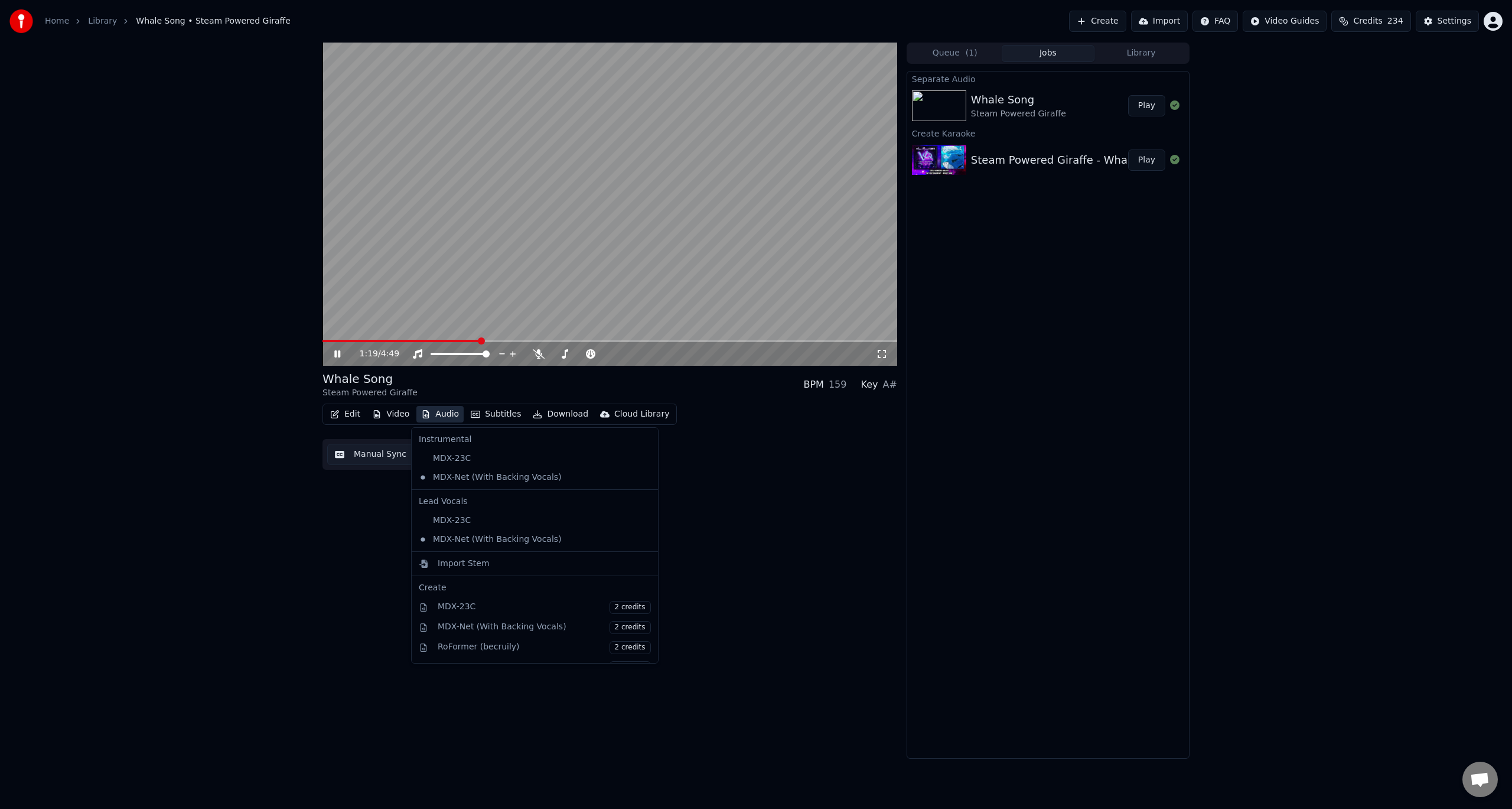
click at [451, 417] on button "Audio" at bounding box center [440, 414] width 47 height 16
click at [479, 527] on div "MDX-23C" at bounding box center [526, 520] width 224 height 19
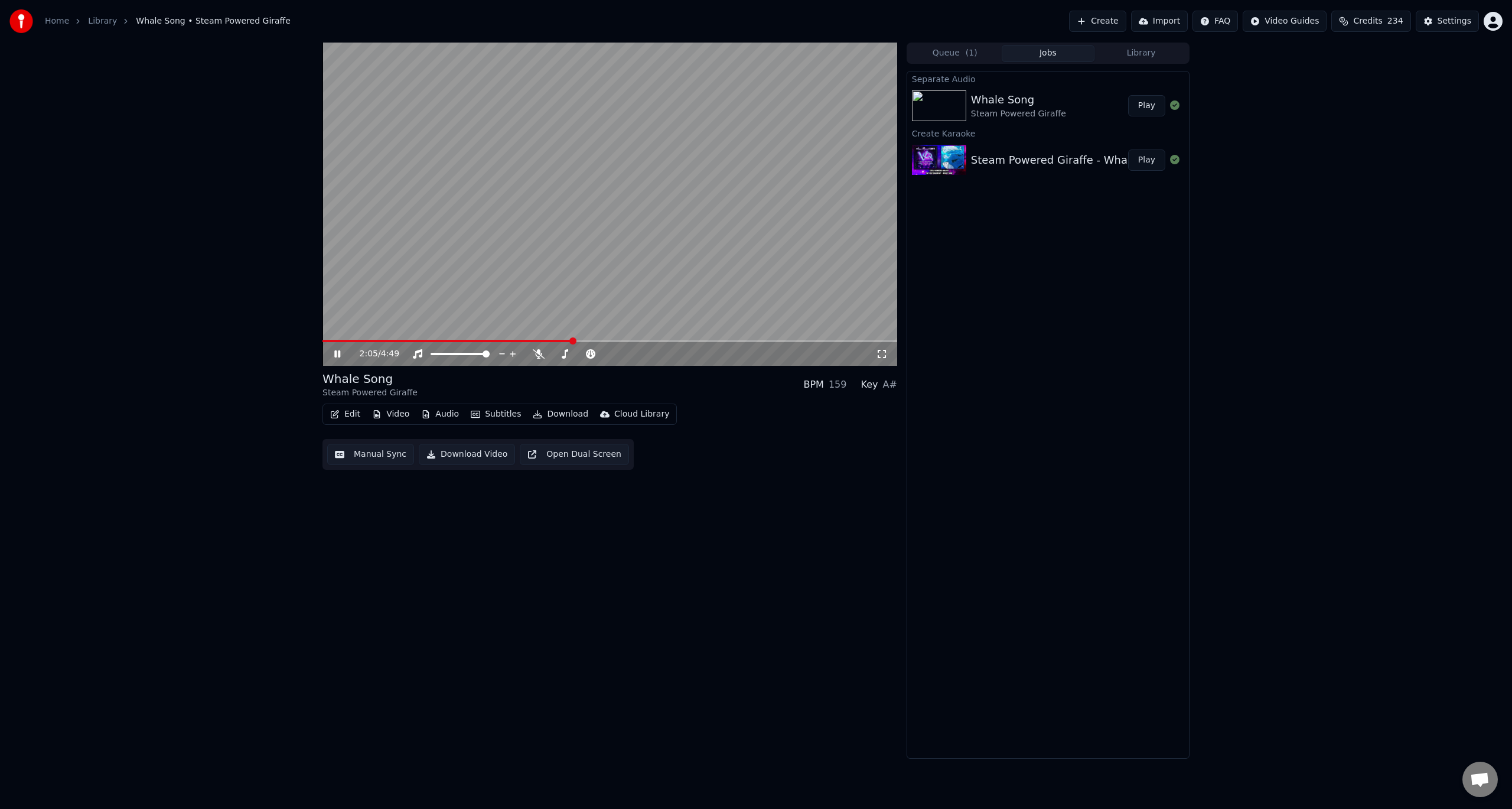
click at [726, 242] on video at bounding box center [610, 204] width 575 height 323
click at [449, 459] on button "Download Video" at bounding box center [466, 454] width 96 height 21
click at [318, 626] on div "2:06 / 4:49 Whale Song Steam Powered Giraffe BPM 159 Key A# Edit Video Audio Su…" at bounding box center [756, 401] width 886 height 716
